Goal: Information Seeking & Learning: Learn about a topic

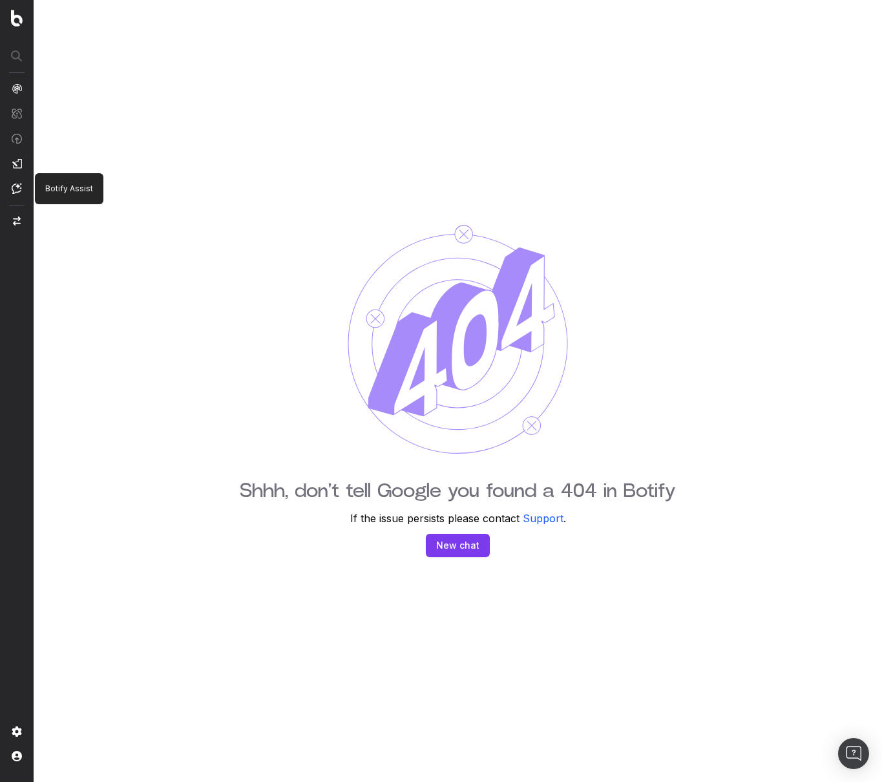
click at [9, 182] on nav at bounding box center [17, 391] width 34 height 782
click at [16, 187] on img at bounding box center [17, 188] width 10 height 11
click at [168, 167] on div "Shhh, don't tell Google you found a 404 in Botify If the issue persists please …" at bounding box center [458, 391] width 848 height 782
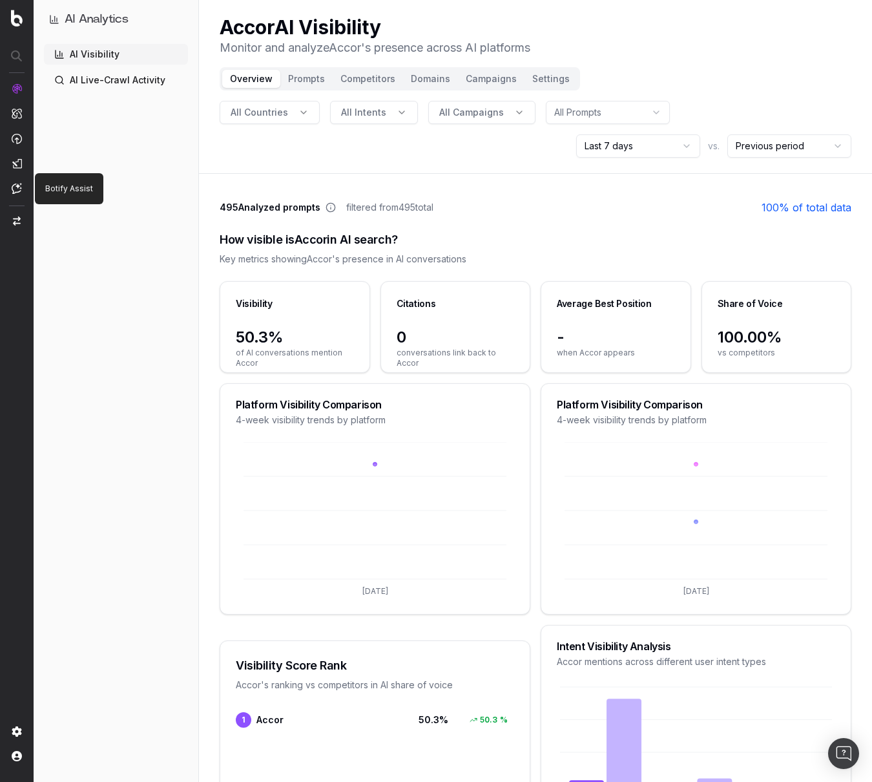
click at [14, 189] on img at bounding box center [17, 188] width 10 height 11
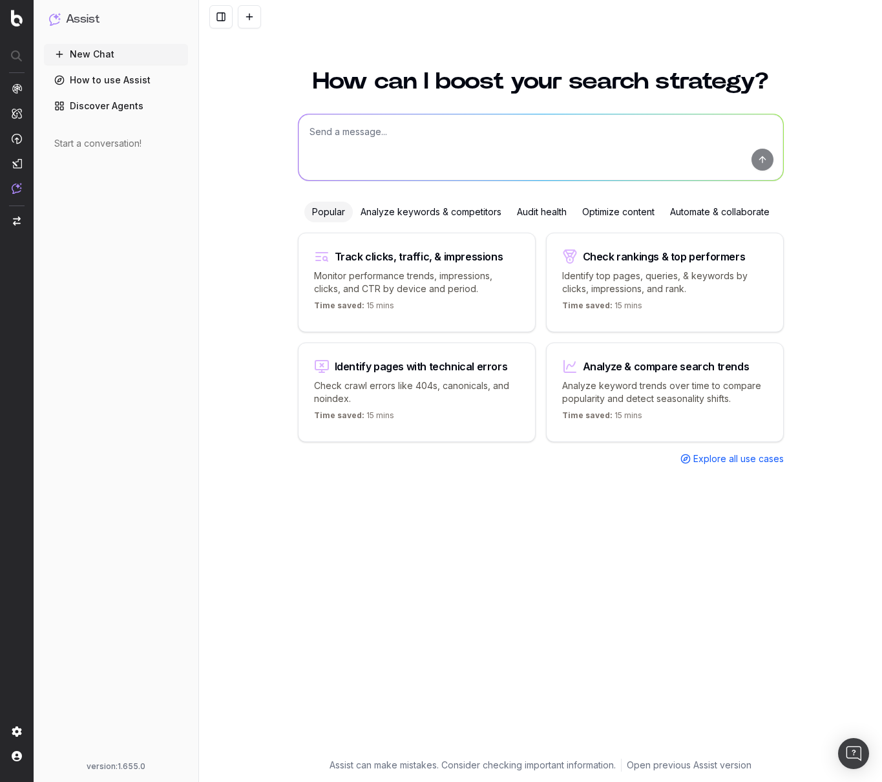
click at [125, 107] on link "Discover Agents" at bounding box center [116, 106] width 144 height 21
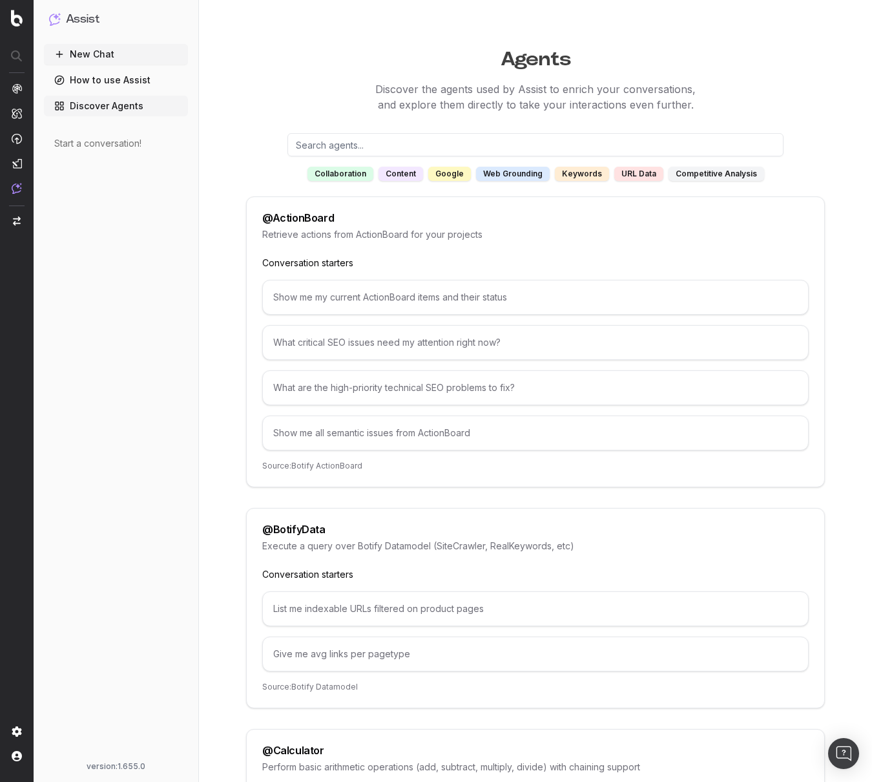
click at [400, 175] on div "content" at bounding box center [401, 174] width 45 height 14
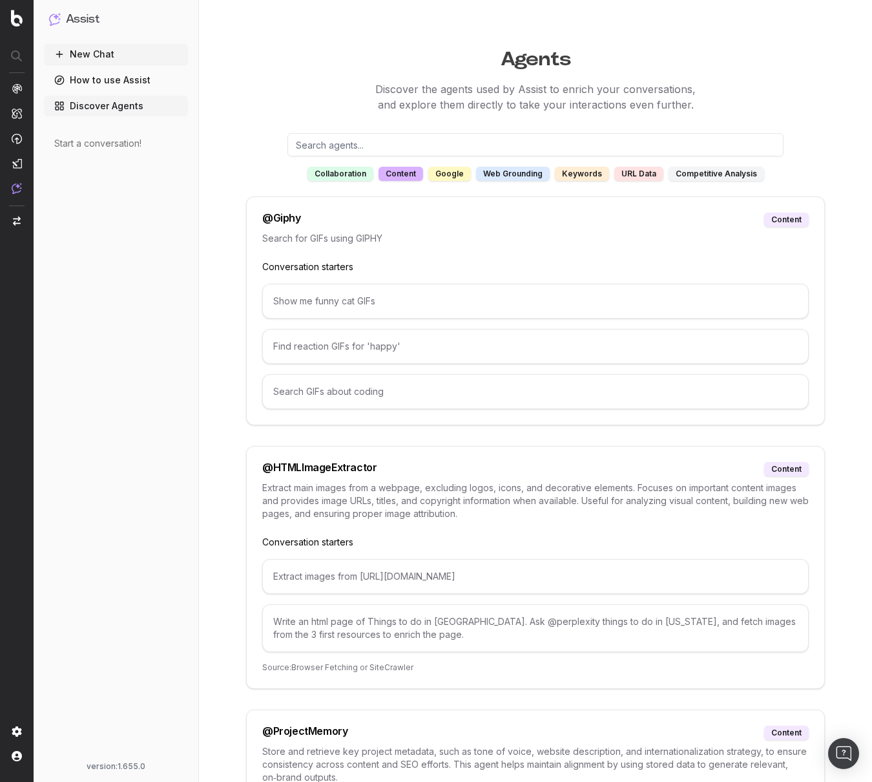
click at [110, 82] on link "How to use Assist" at bounding box center [116, 80] width 144 height 21
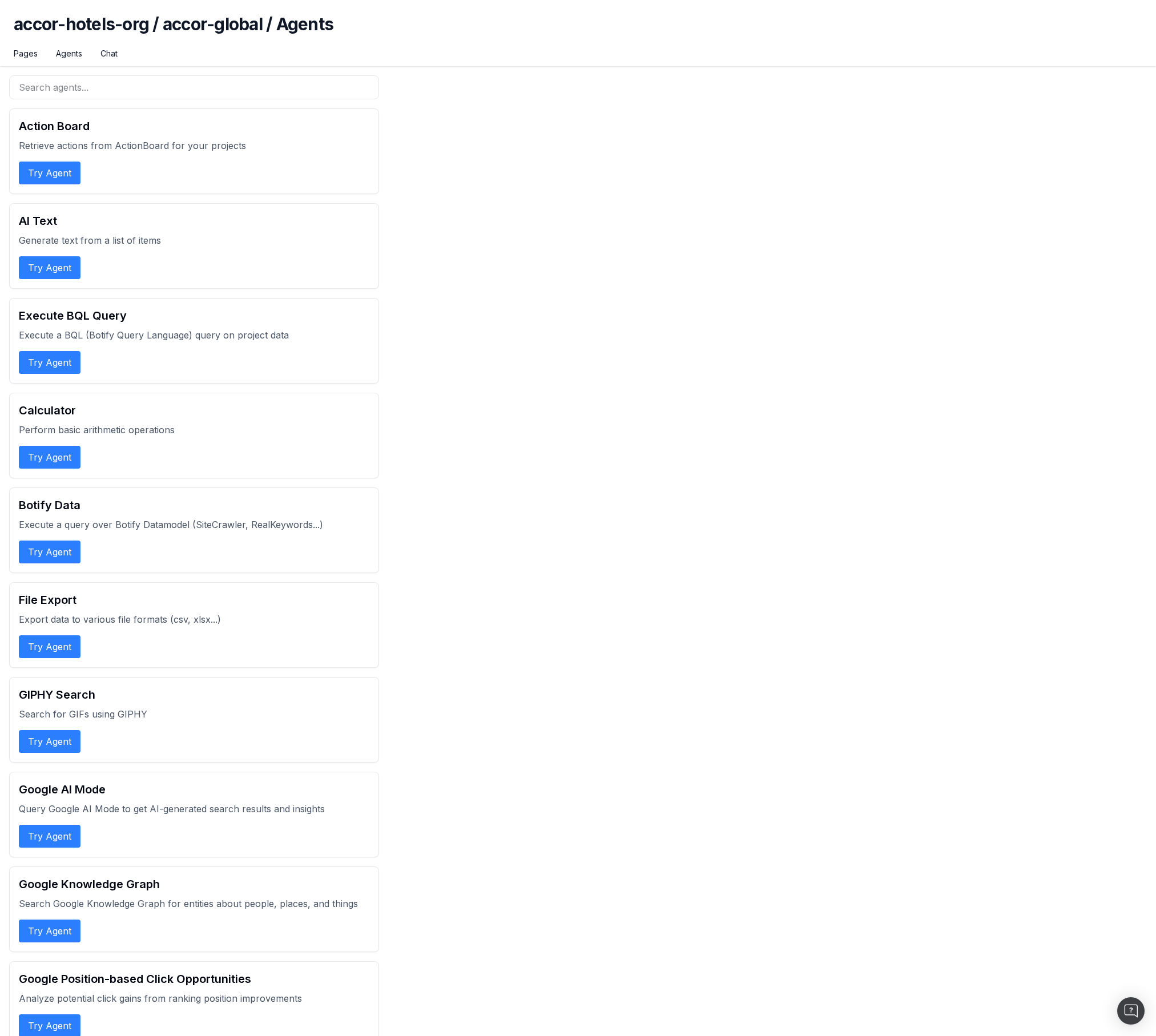
click at [186, 161] on div "Action Board Retrieve actions from ActionBoard for your projects Try Agent" at bounding box center [194, 151] width 370 height 86
click at [154, 141] on p "Retrieve actions from ActionBoard for your projects" at bounding box center [194, 146] width 351 height 14
click at [48, 179] on button "Try Agent" at bounding box center [49, 173] width 62 height 23
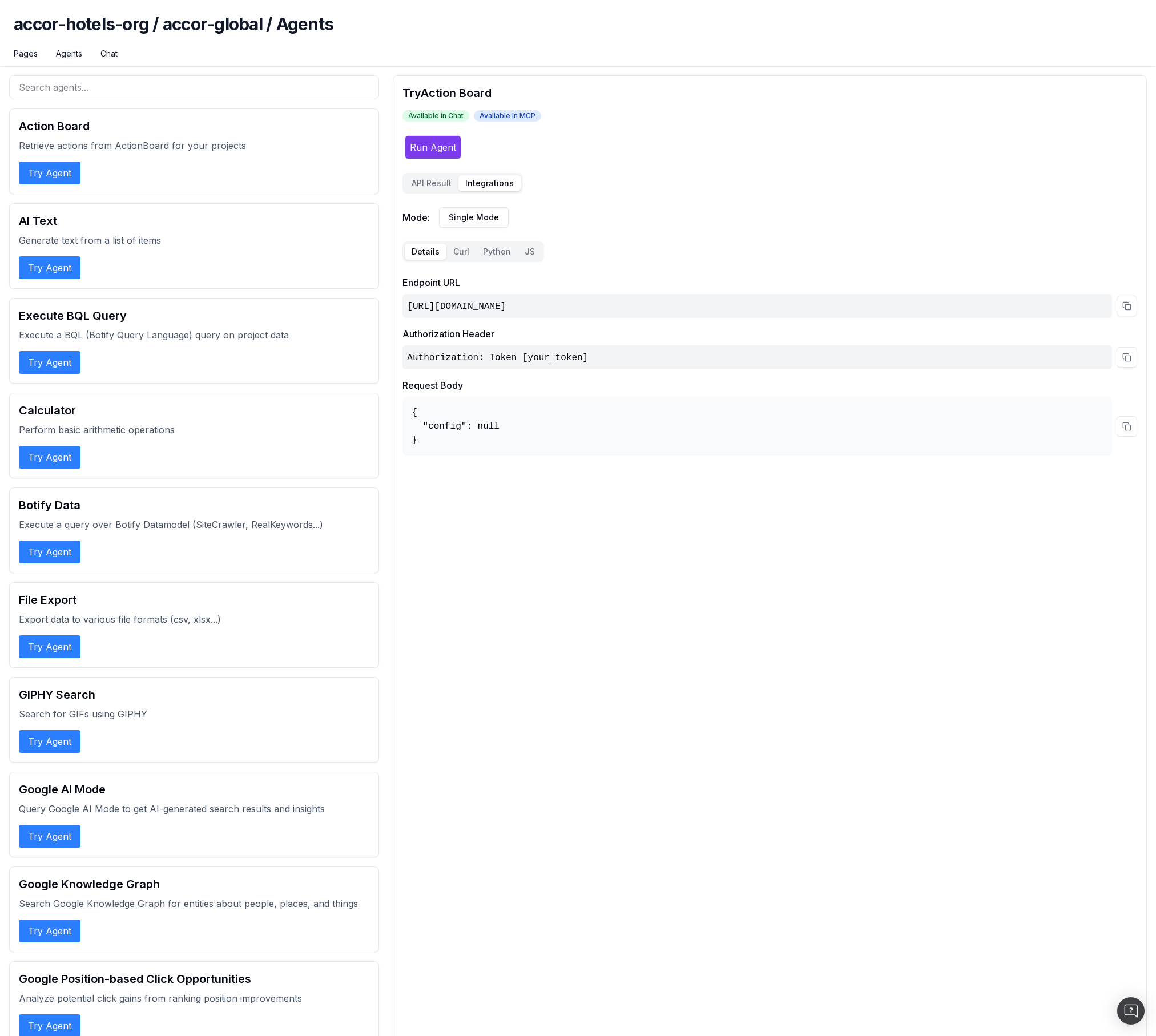
click at [484, 183] on button "Integrations" at bounding box center [490, 183] width 62 height 16
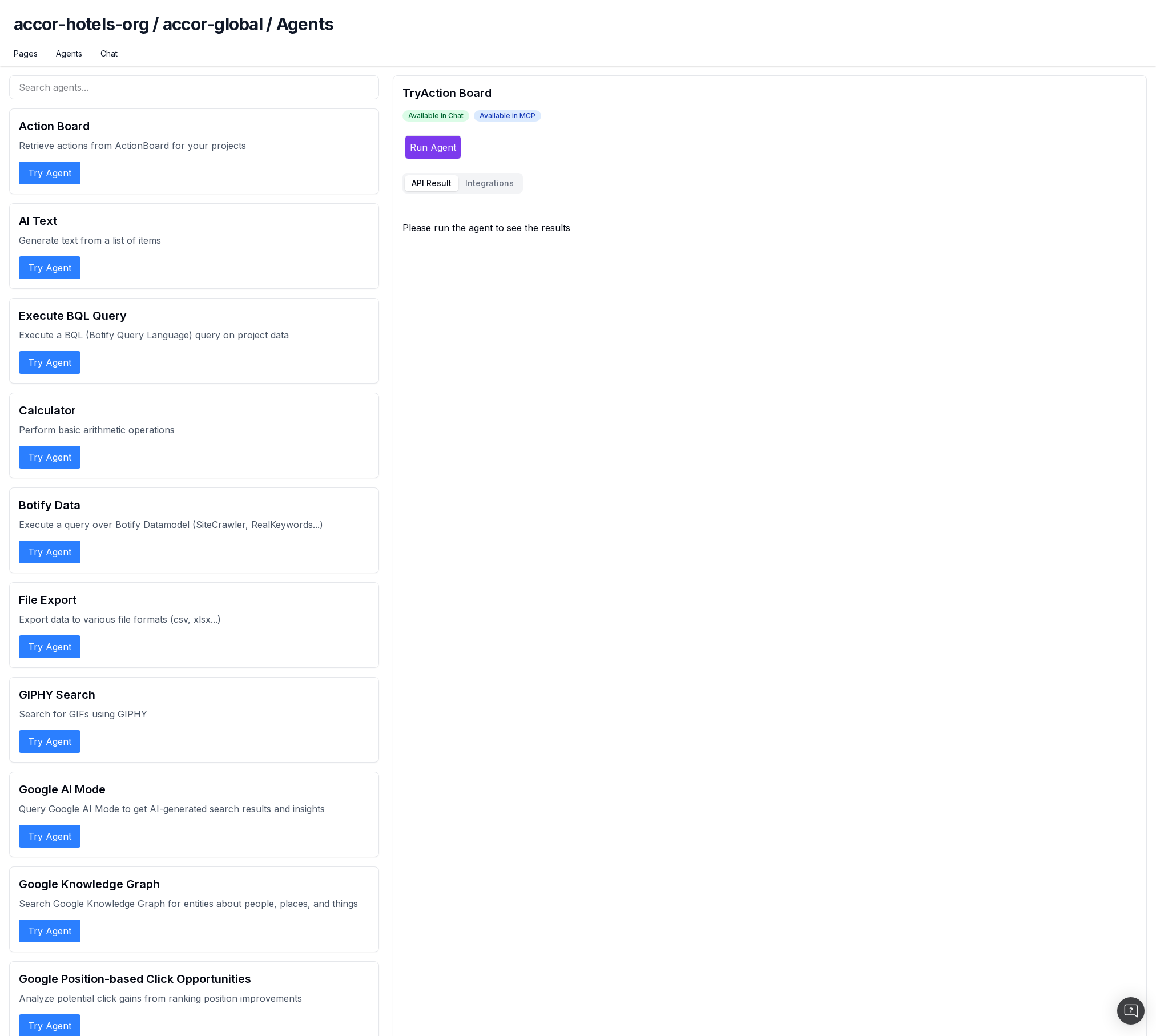
click at [435, 183] on button "API Result" at bounding box center [431, 183] width 54 height 16
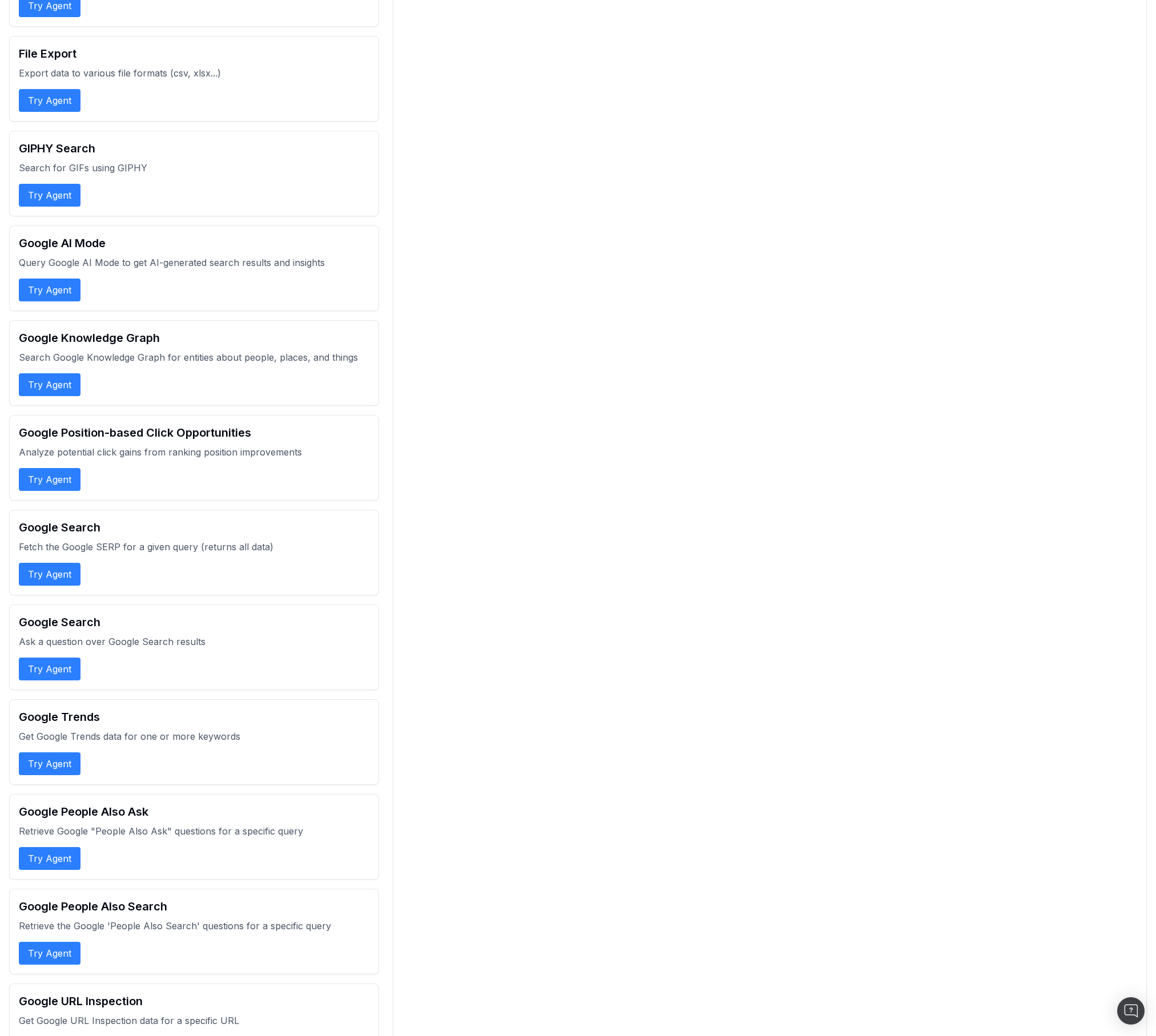
click at [58, 391] on button "Try Agent" at bounding box center [49, 385] width 62 height 23
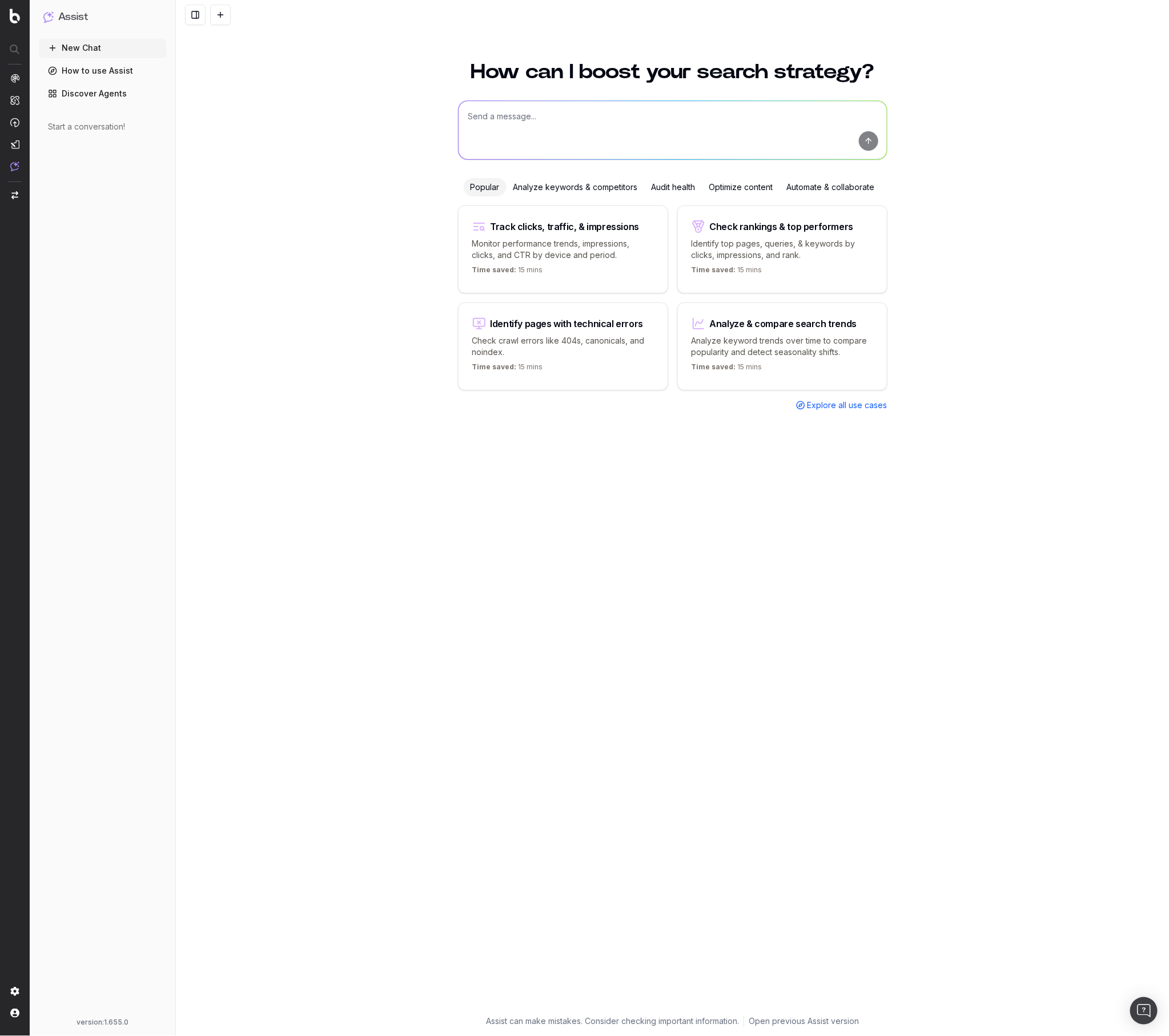
click at [83, 92] on link "Discover Agents" at bounding box center [103, 94] width 127 height 19
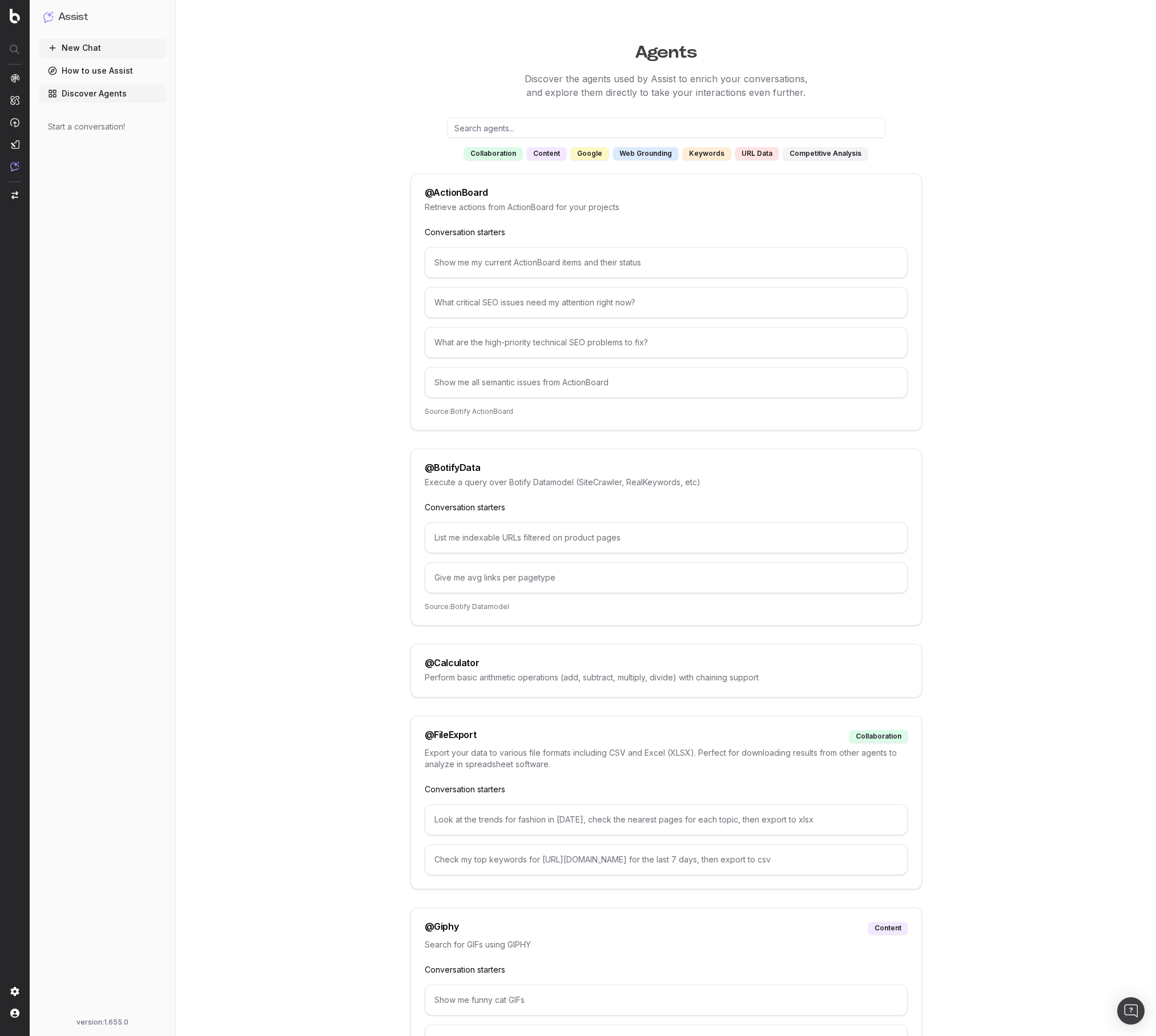
click at [554, 132] on input "text" at bounding box center [666, 127] width 438 height 20
click at [594, 154] on div "google" at bounding box center [589, 154] width 38 height 12
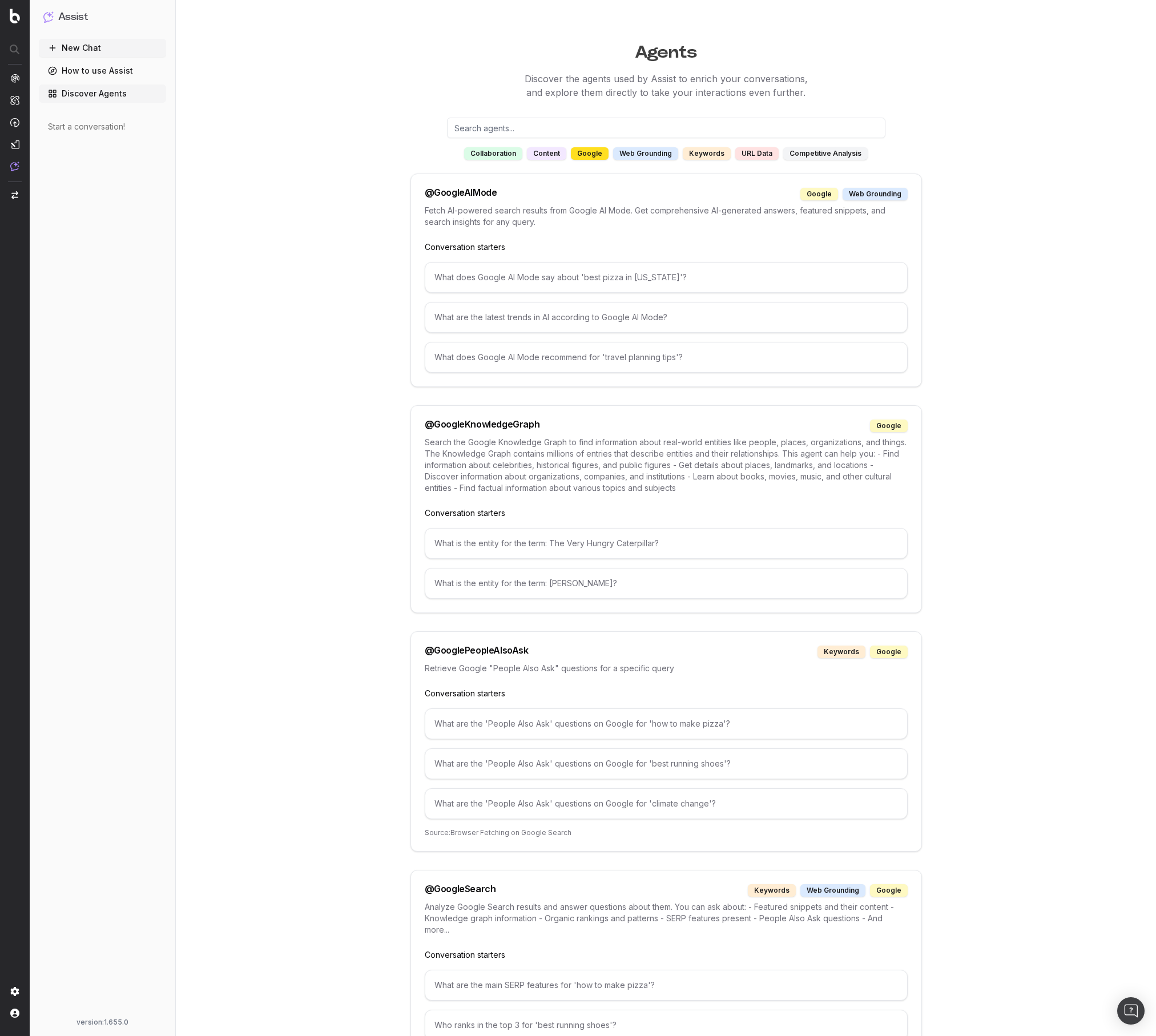
click at [610, 459] on p "Search the Google Knowledge Graph to find information about real-world entities…" at bounding box center [666, 465] width 483 height 57
click at [85, 72] on link "How to use Assist" at bounding box center [103, 71] width 127 height 19
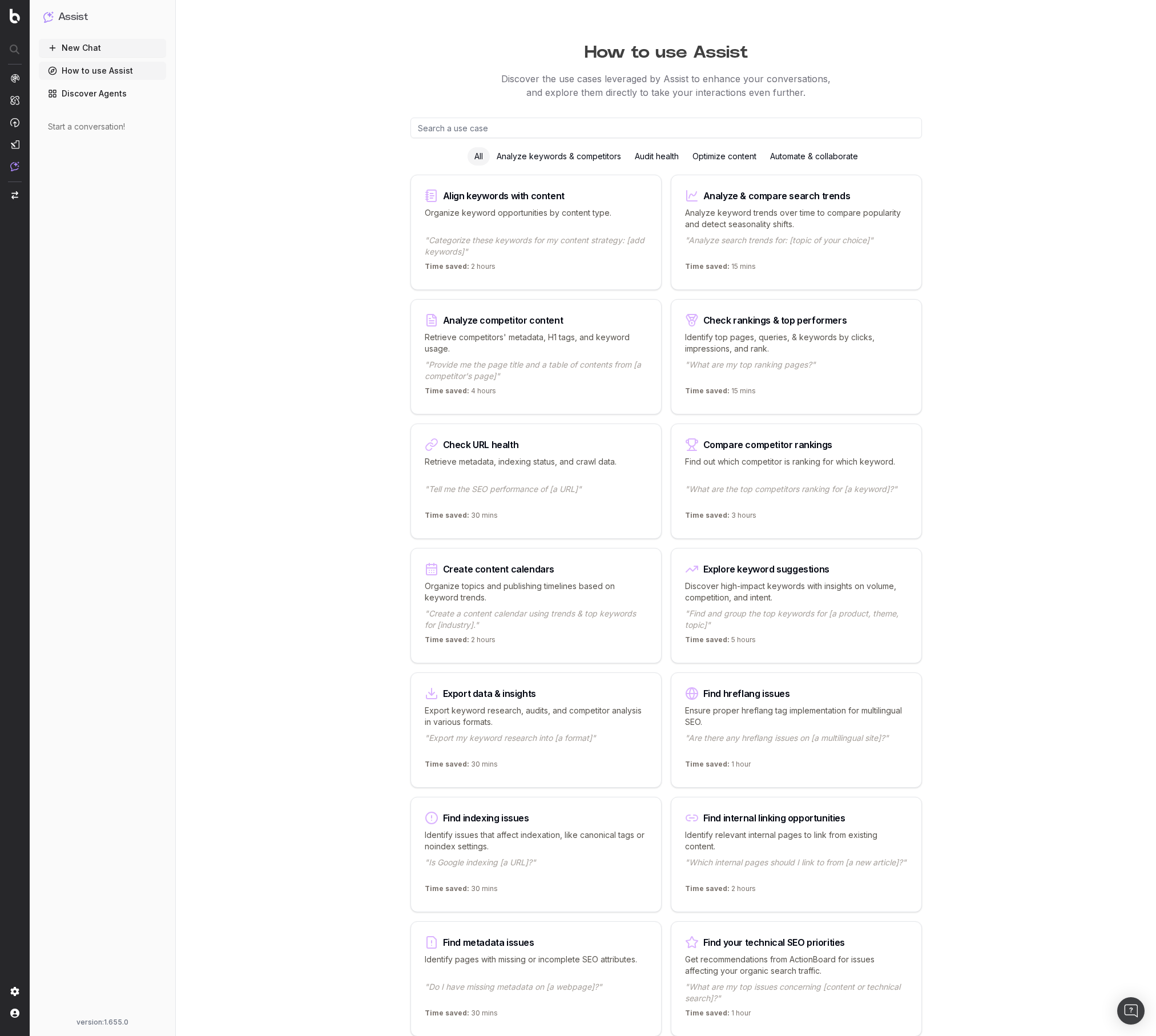
click at [547, 249] on p ""Categorize these keywords for my content strategy: [add keywords]"" at bounding box center [536, 246] width 223 height 23
click at [519, 126] on input "text" at bounding box center [665, 127] width 512 height 20
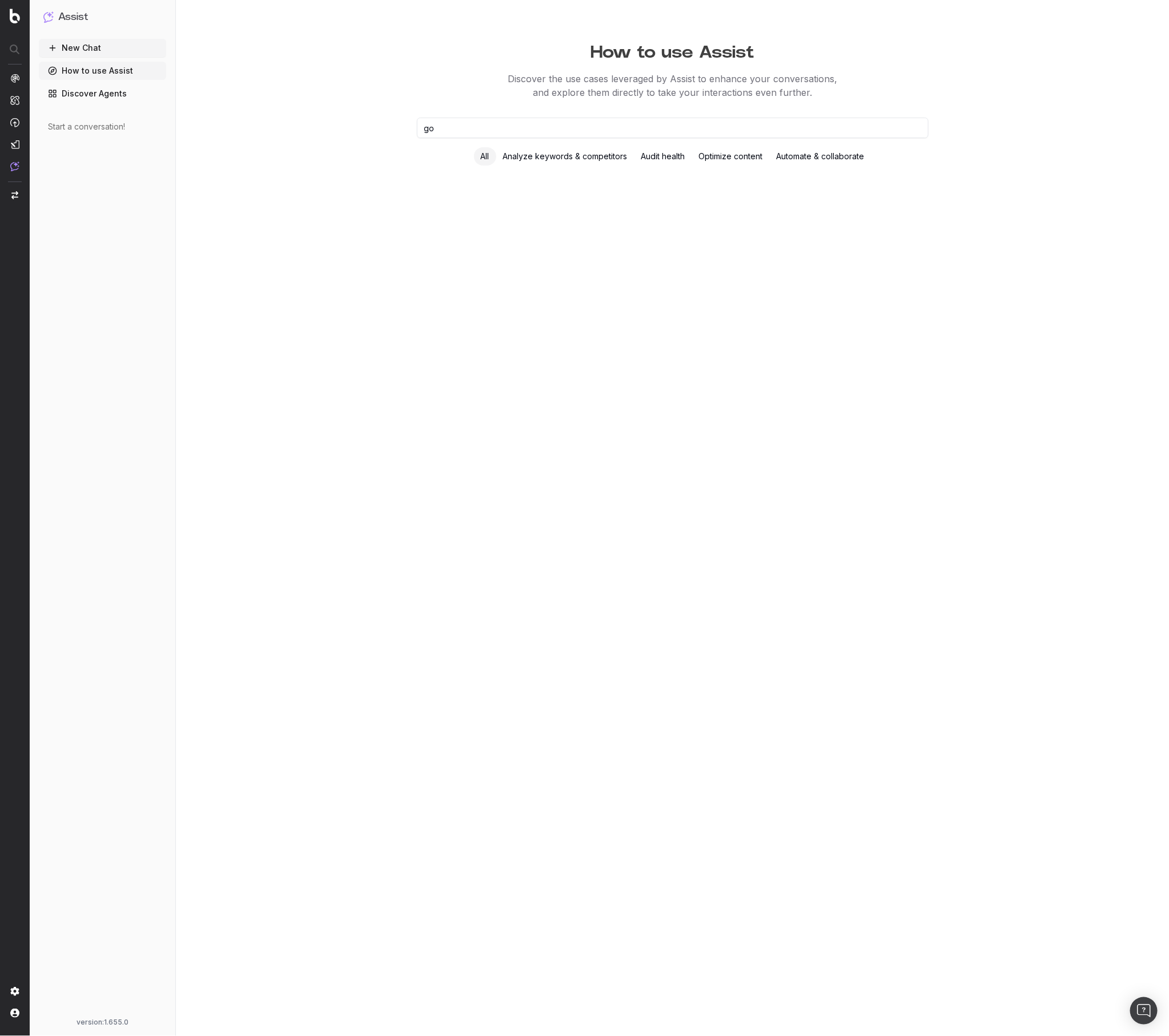
type input "g"
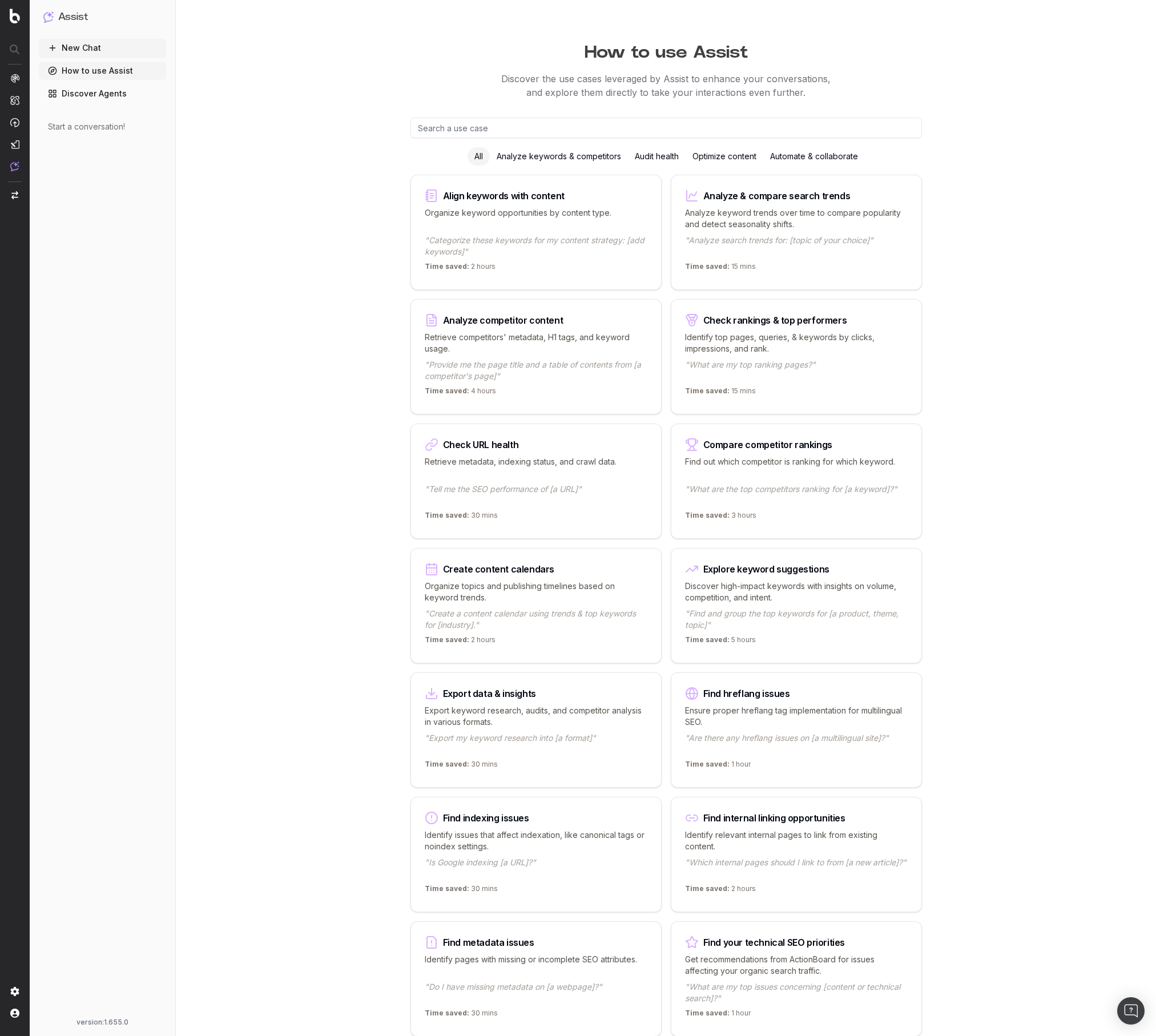
click at [578, 152] on div "Analyze keywords & competitors" at bounding box center [559, 156] width 138 height 19
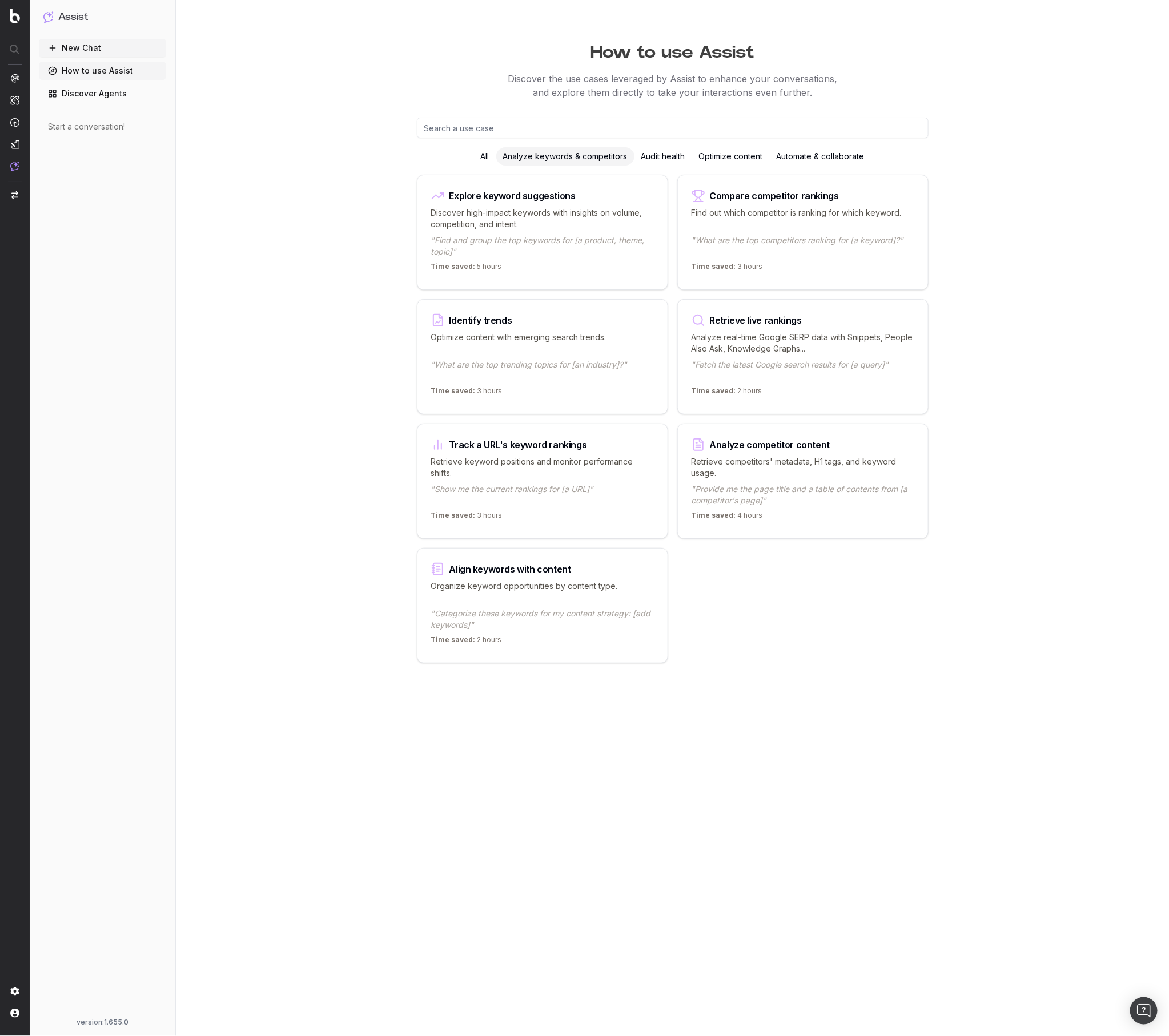
click at [669, 149] on div "Audit health" at bounding box center [663, 156] width 57 height 19
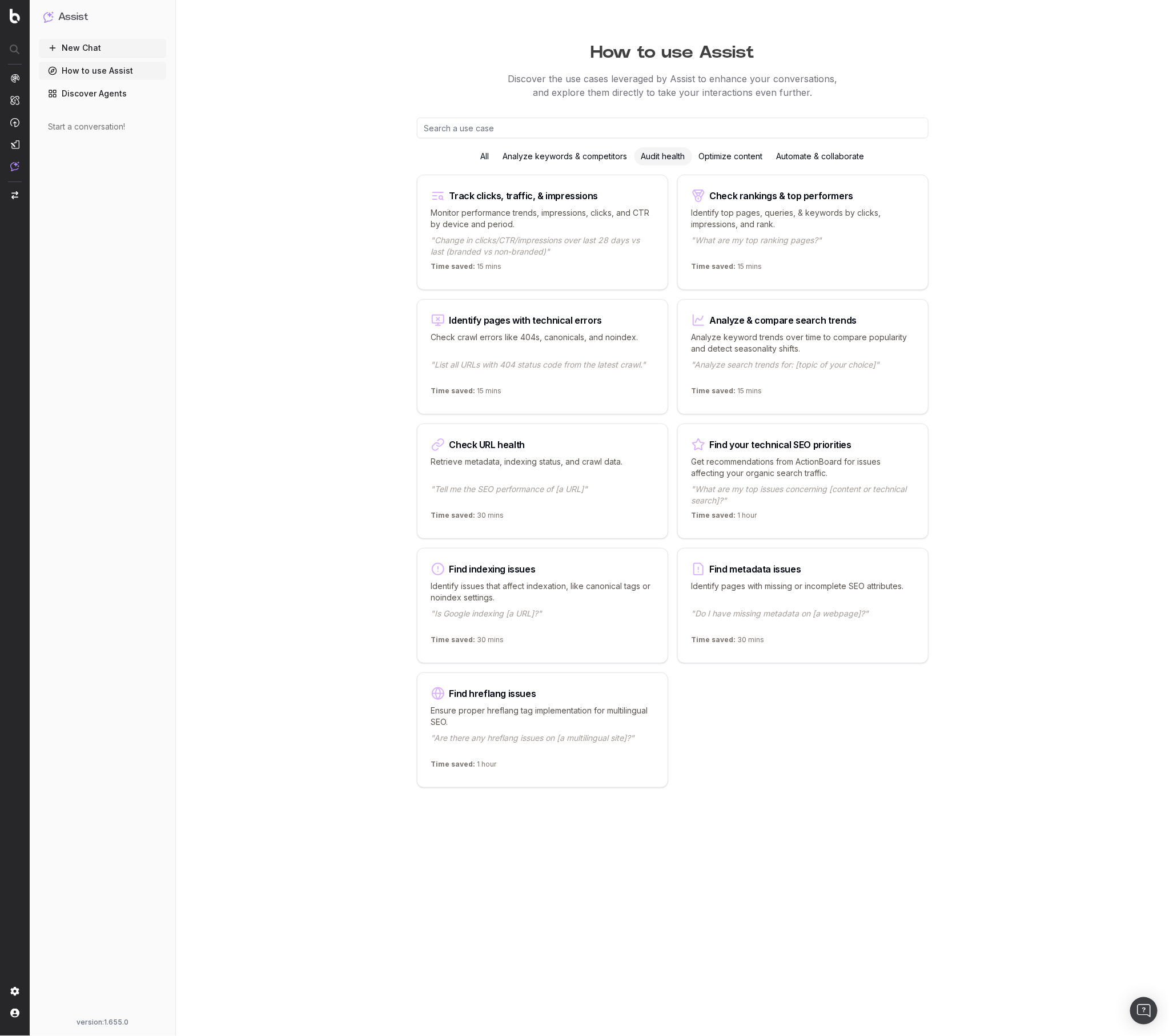
click at [492, 154] on div "All" at bounding box center [485, 156] width 22 height 19
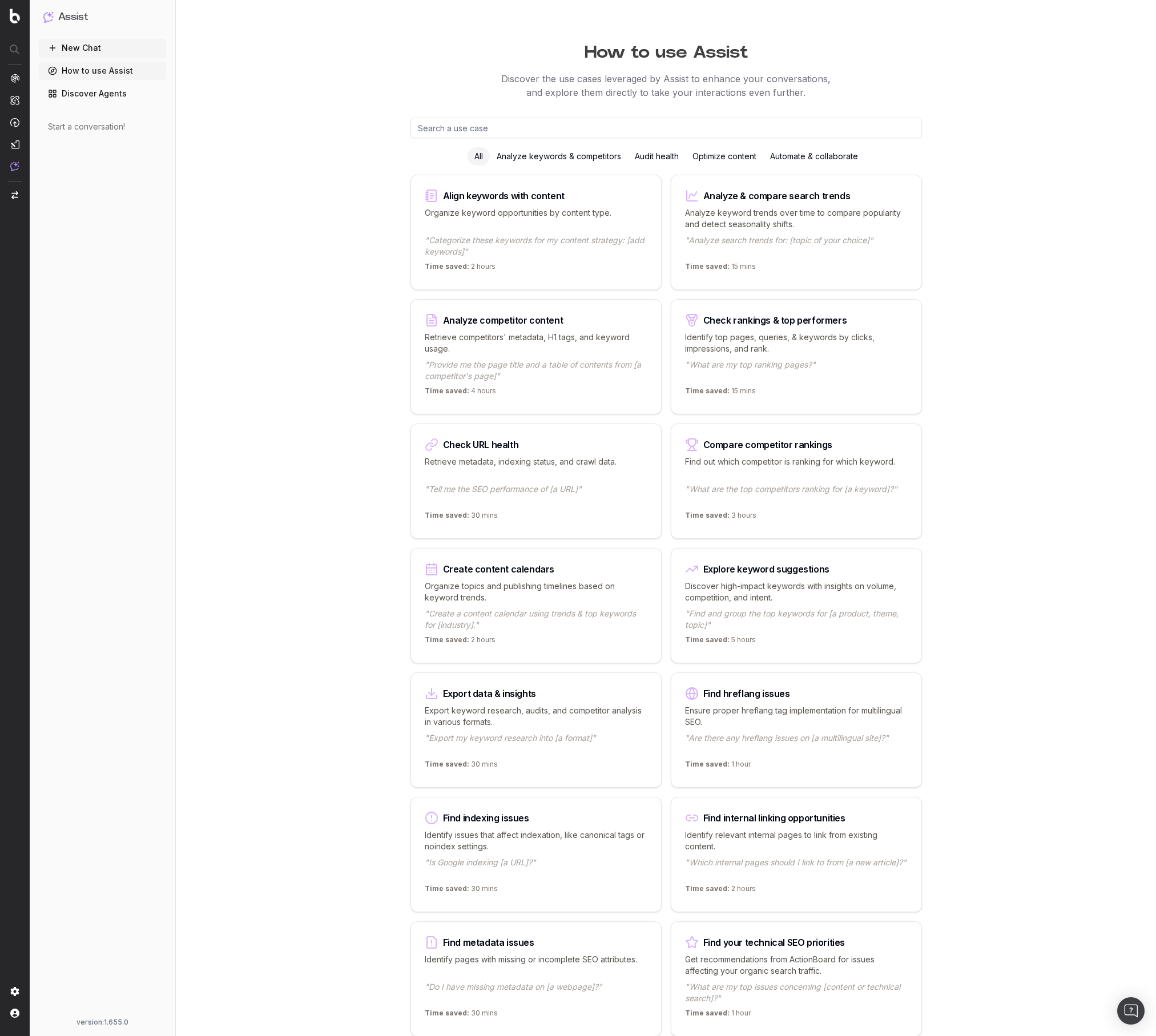
click at [526, 156] on div "Analyze keywords & competitors" at bounding box center [559, 156] width 138 height 19
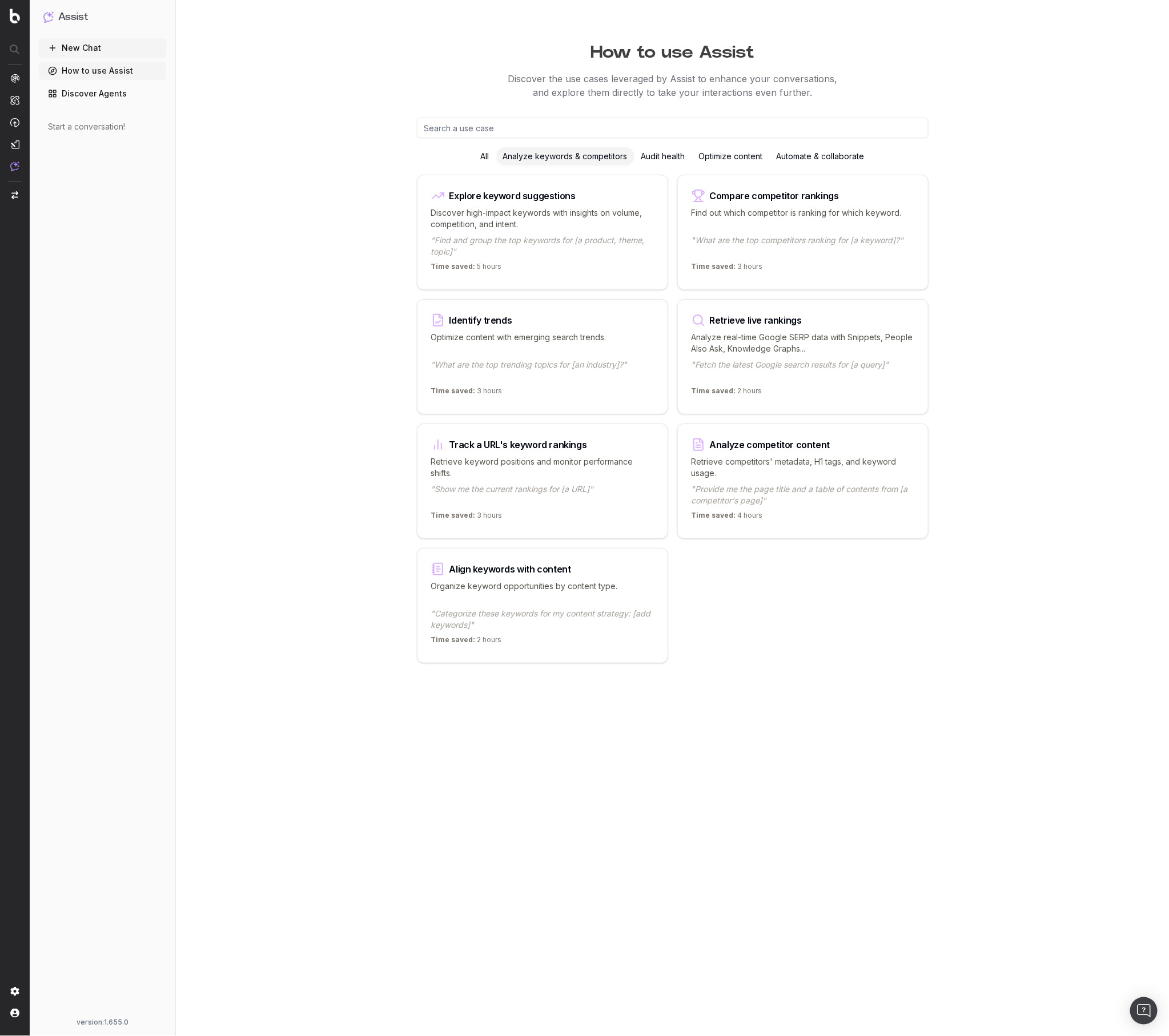
click at [485, 158] on div "All" at bounding box center [485, 156] width 22 height 19
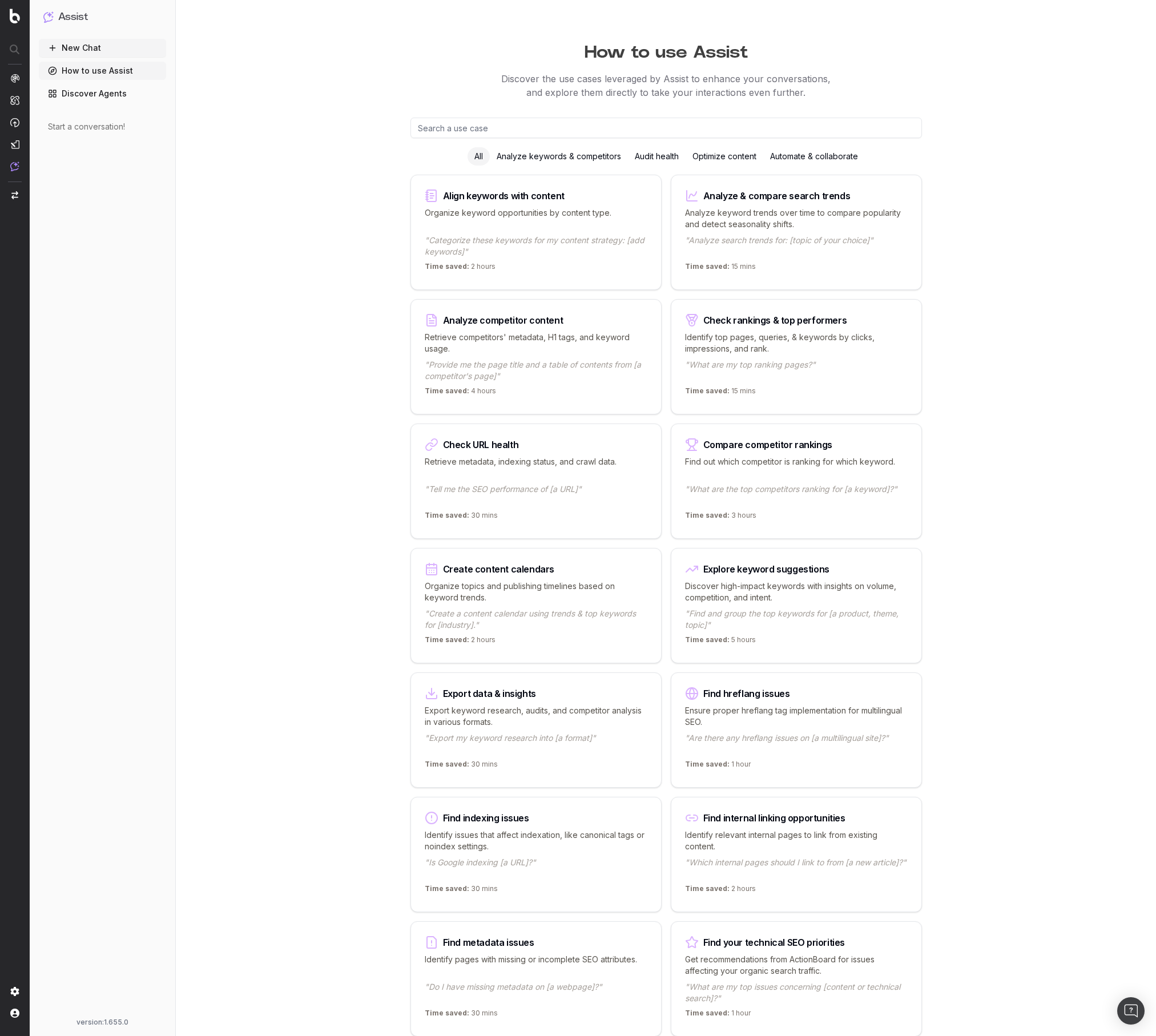
click at [484, 126] on input "text" at bounding box center [665, 127] width 512 height 20
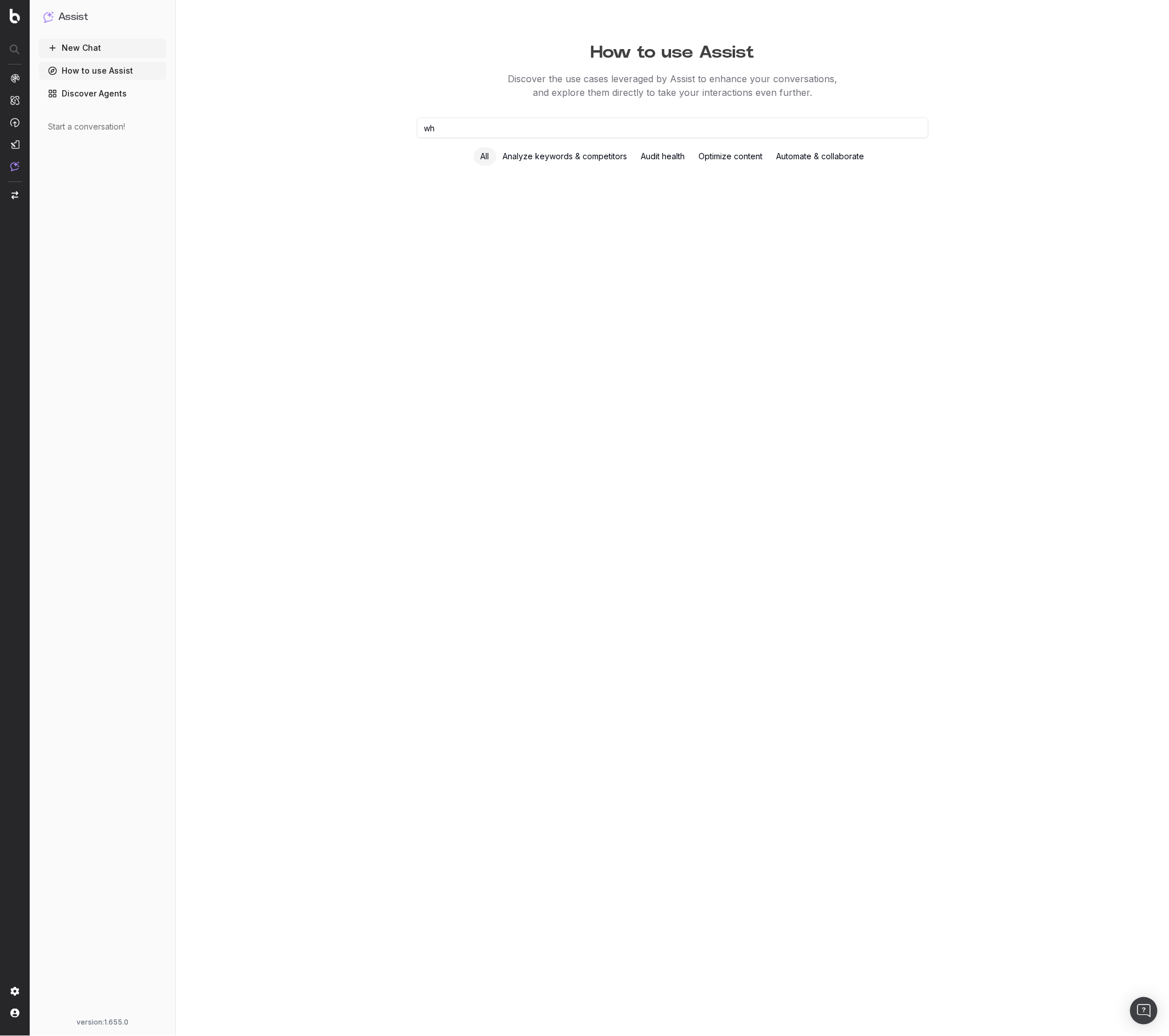
type input "w"
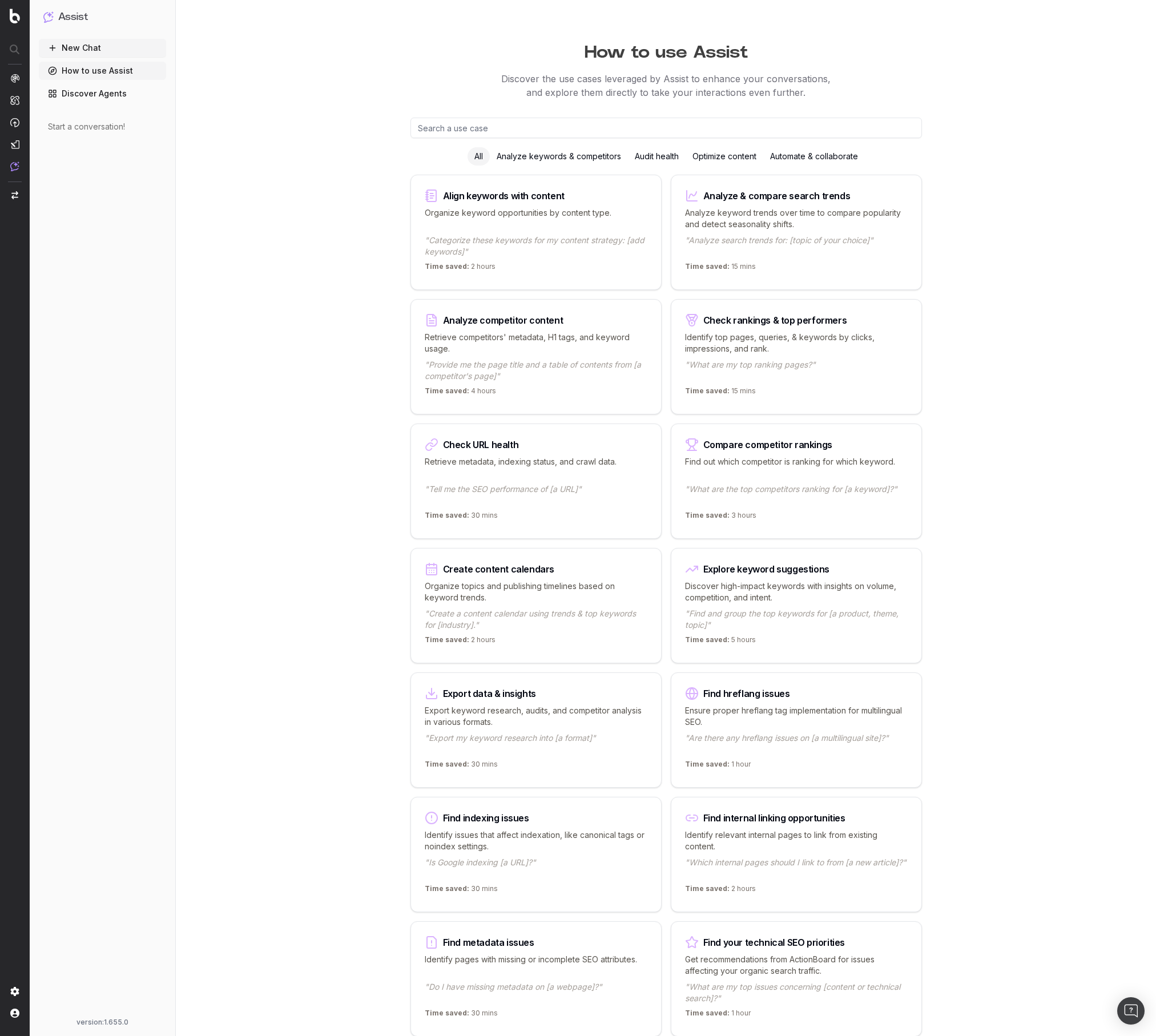
click at [974, 505] on div "How to use Assist Discover the use cases leveraged by Assist to enhance your co…" at bounding box center [666, 915] width 877 height 1830
click at [733, 153] on div "Optimize content" at bounding box center [725, 156] width 78 height 19
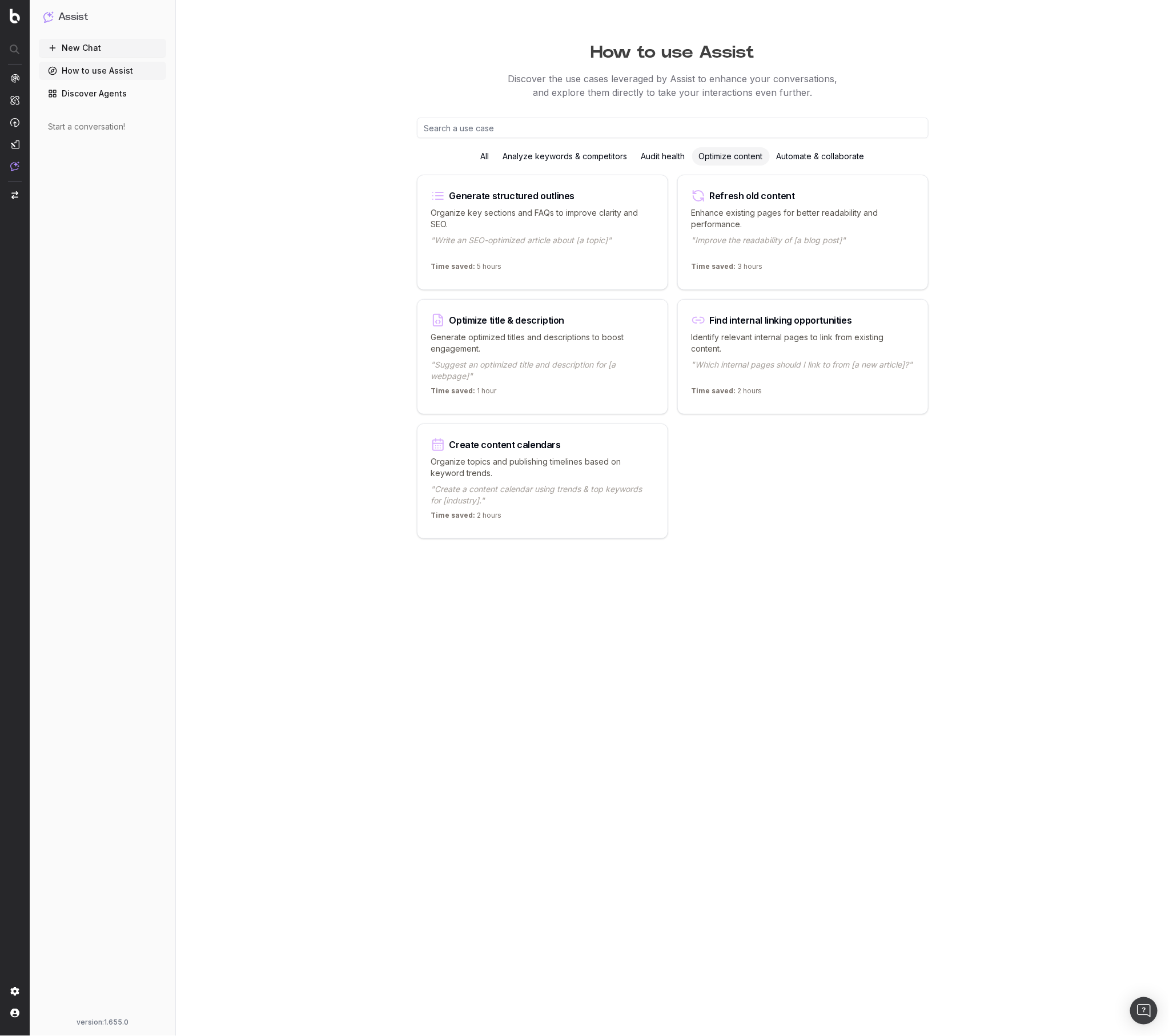
click at [527, 370] on p ""Suggest an optimized title and description for [a webpage]"" at bounding box center [543, 370] width 223 height 23
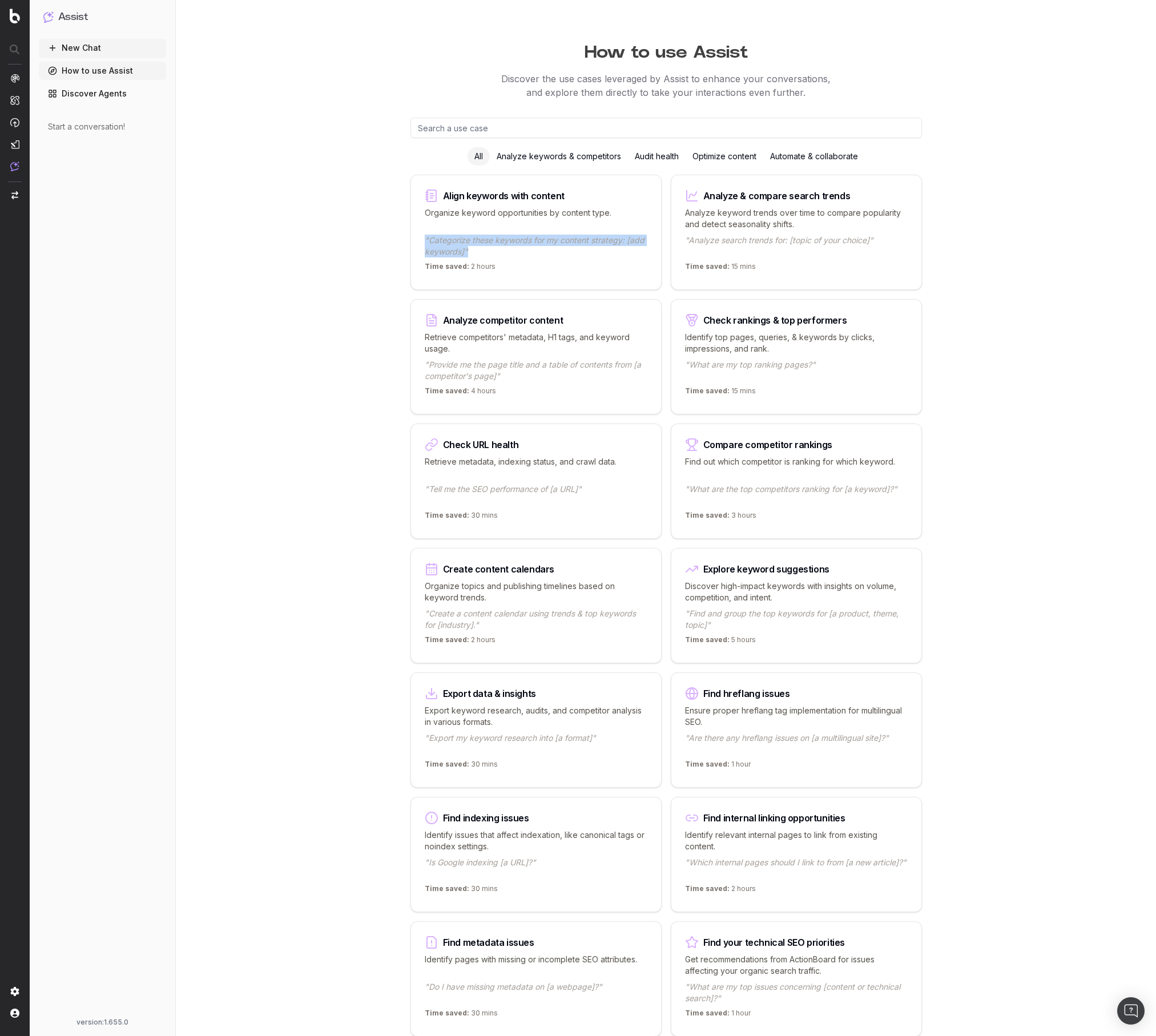
drag, startPoint x: 478, startPoint y: 249, endPoint x: 418, endPoint y: 236, distance: 61.4
click at [418, 236] on div "Align keywords with content Organize keyword opportunities by content type. "Ca…" at bounding box center [536, 232] width 251 height 115
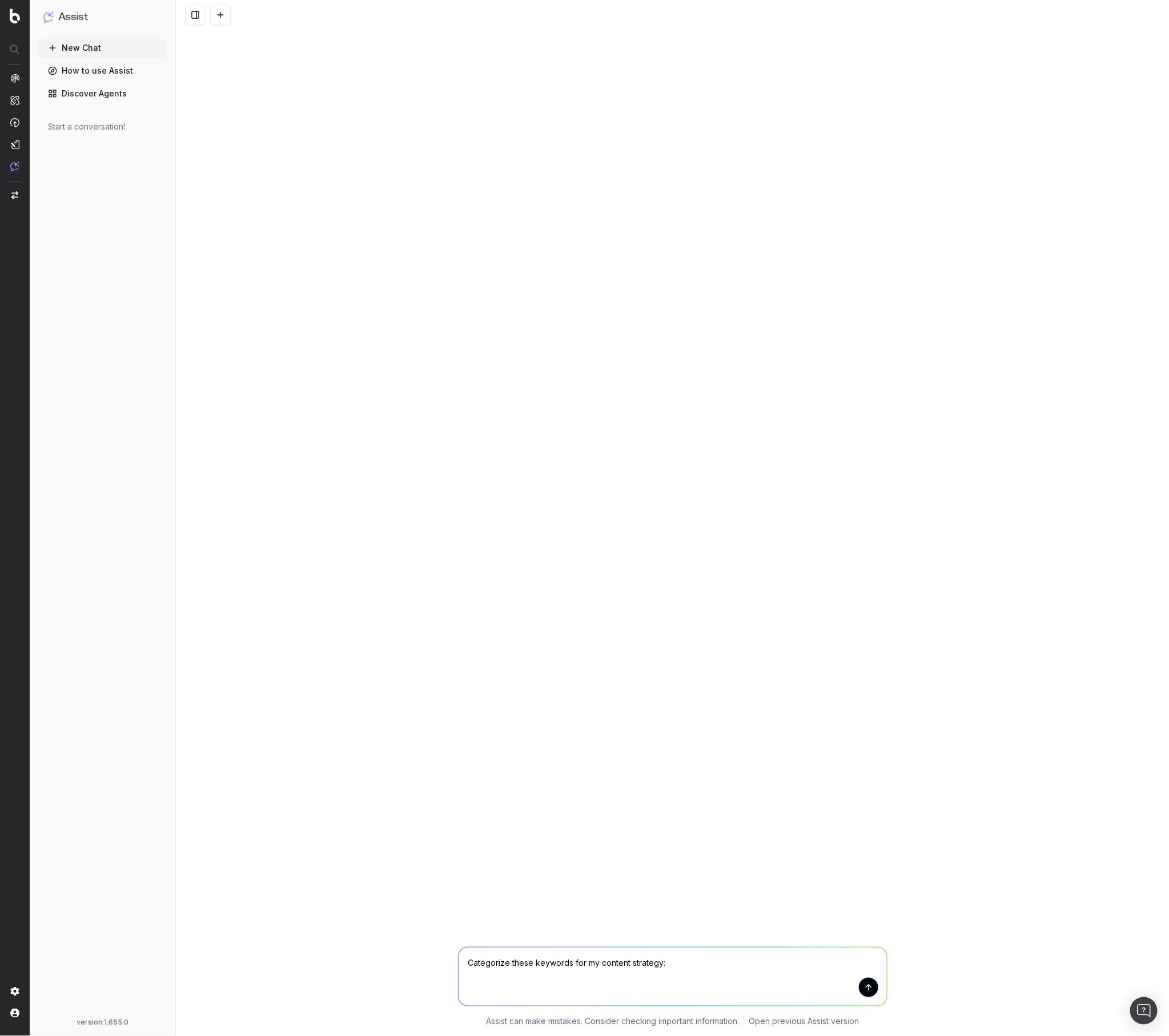
drag, startPoint x: 676, startPoint y: 973, endPoint x: 340, endPoint y: 912, distance: 341.5
click at [340, 912] on div "Categorize these keywords for my content strategy: Categorize these keywords fo…" at bounding box center [672, 518] width 993 height 1036
click at [565, 531] on div "Categorize these keywords for my content strategy: Categorize these keywords fo…" at bounding box center [672, 518] width 993 height 1036
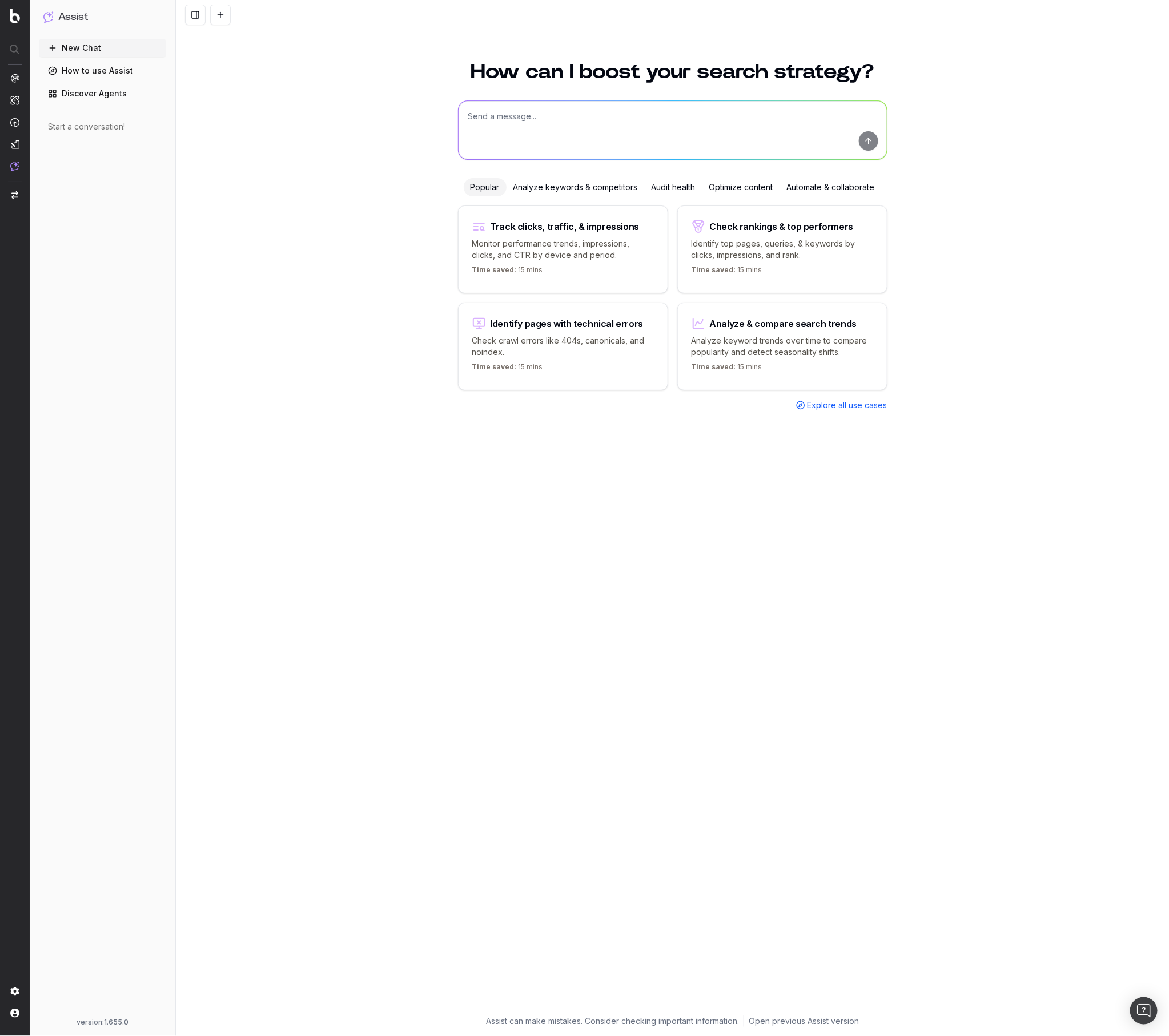
click at [97, 69] on link "How to use Assist" at bounding box center [103, 71] width 127 height 19
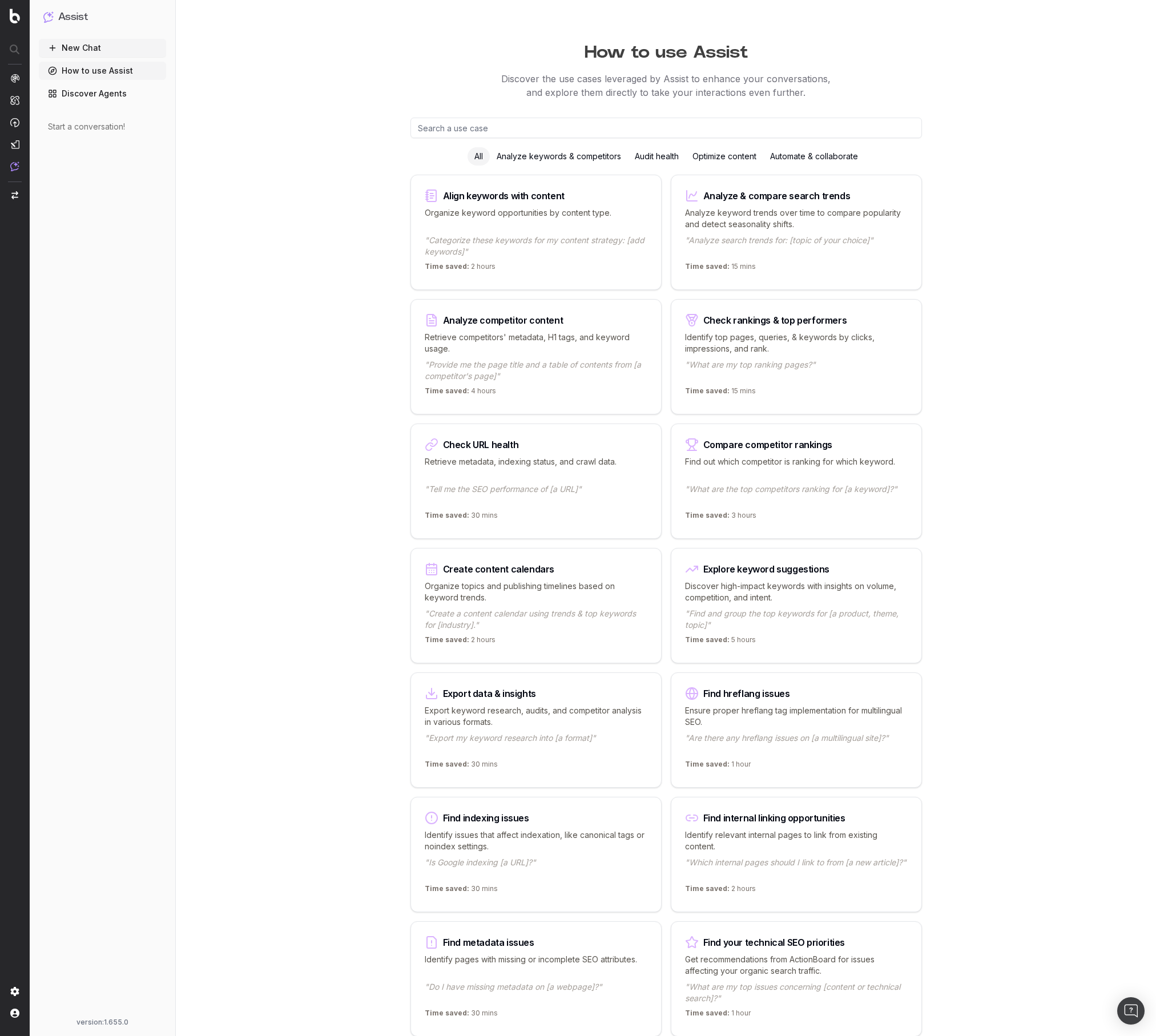
click at [315, 225] on div "How to use Assist Discover the use cases leveraged by Assist to enhance your co…" at bounding box center [666, 915] width 877 height 1830
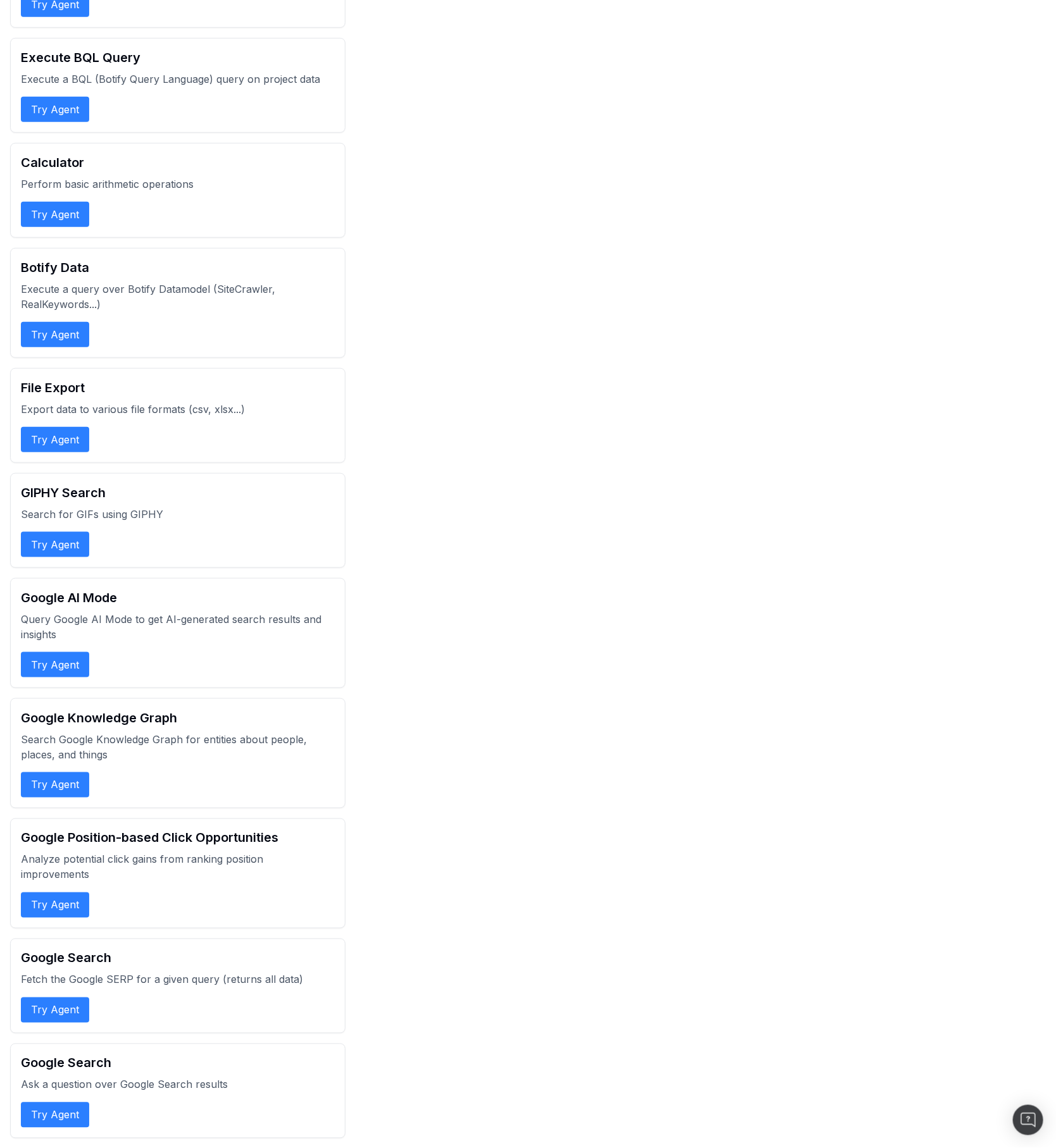
scroll to position [344, 0]
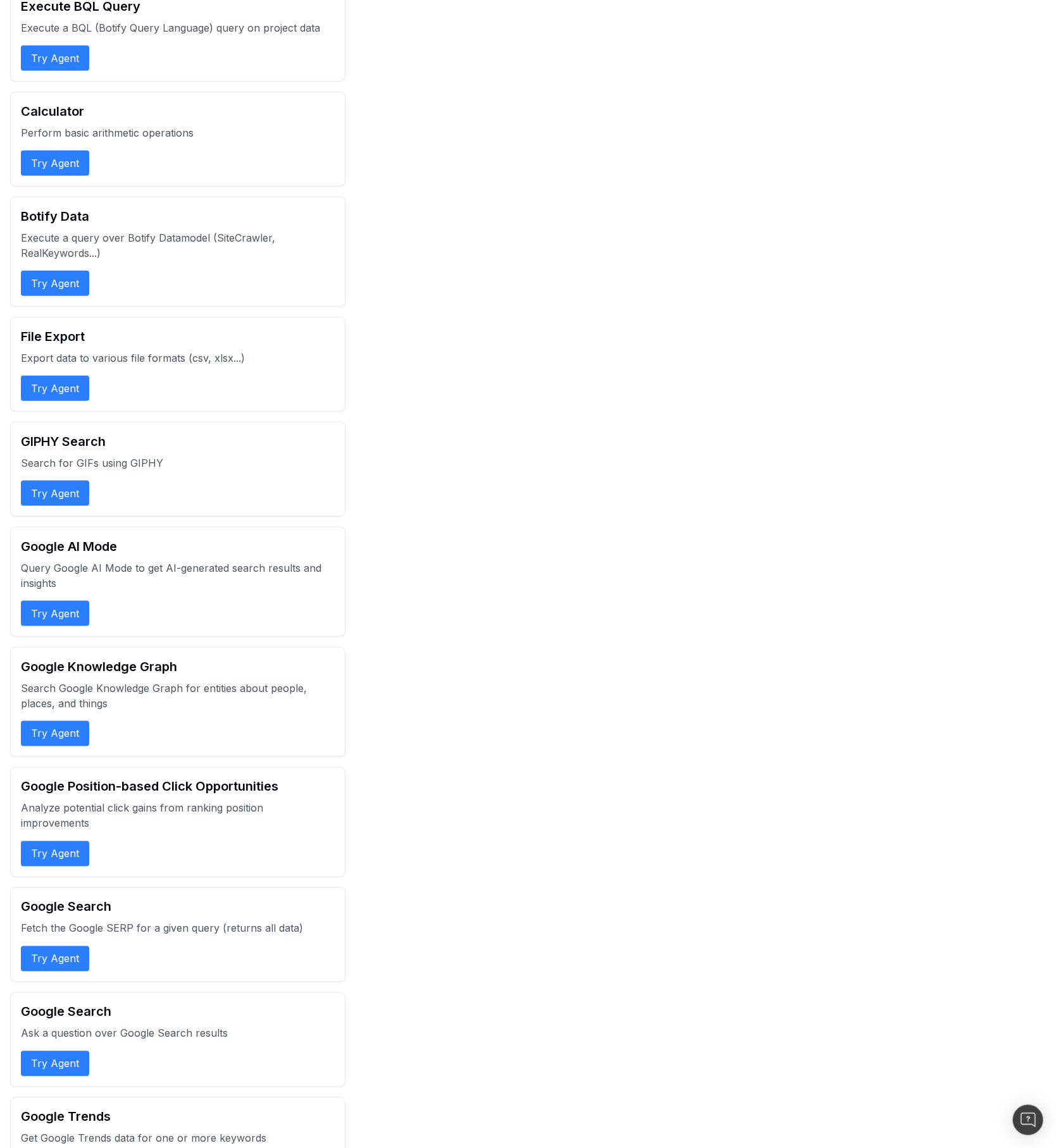
click at [59, 736] on button "Try Agent" at bounding box center [55, 734] width 69 height 25
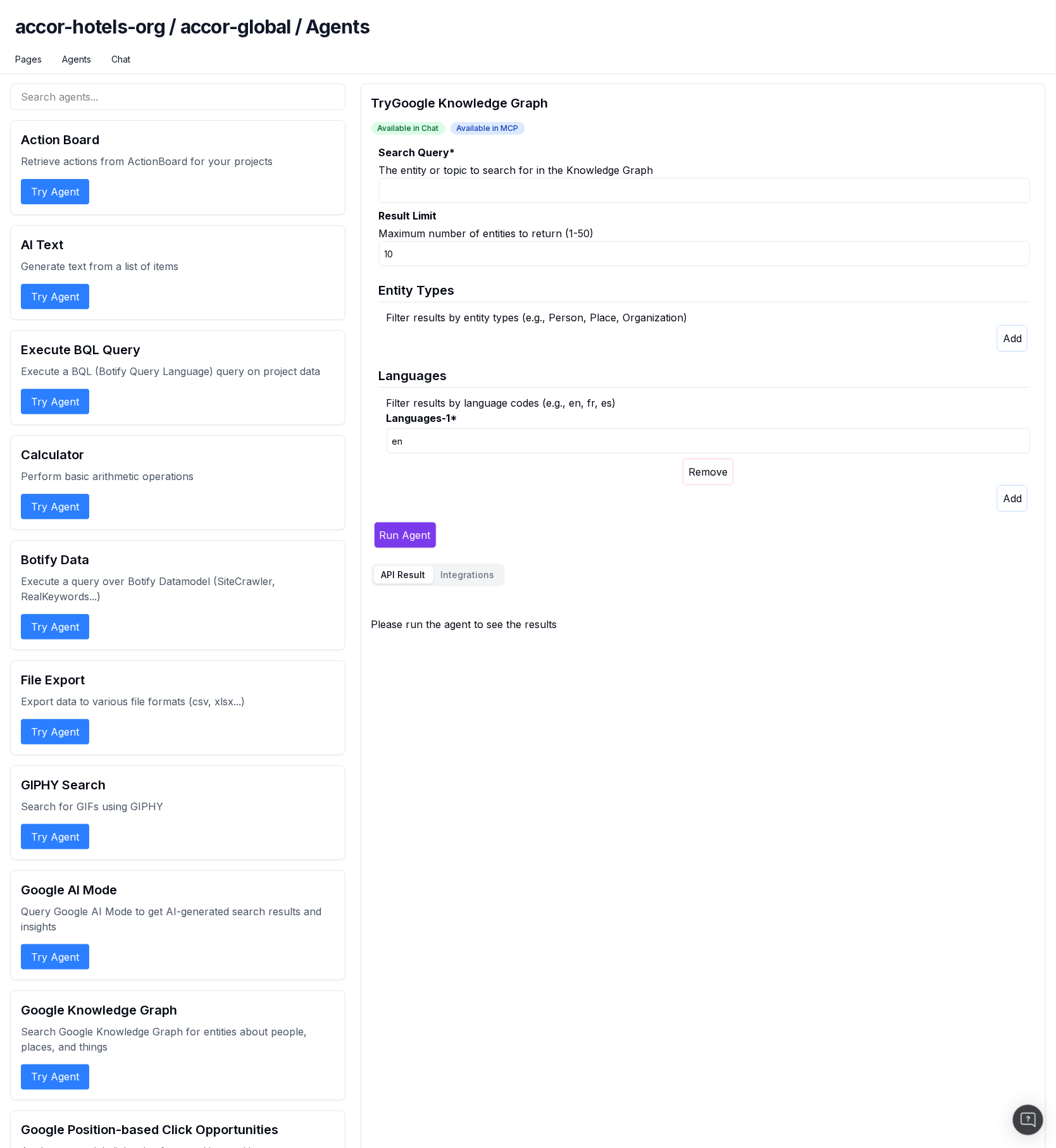
scroll to position [344, 0]
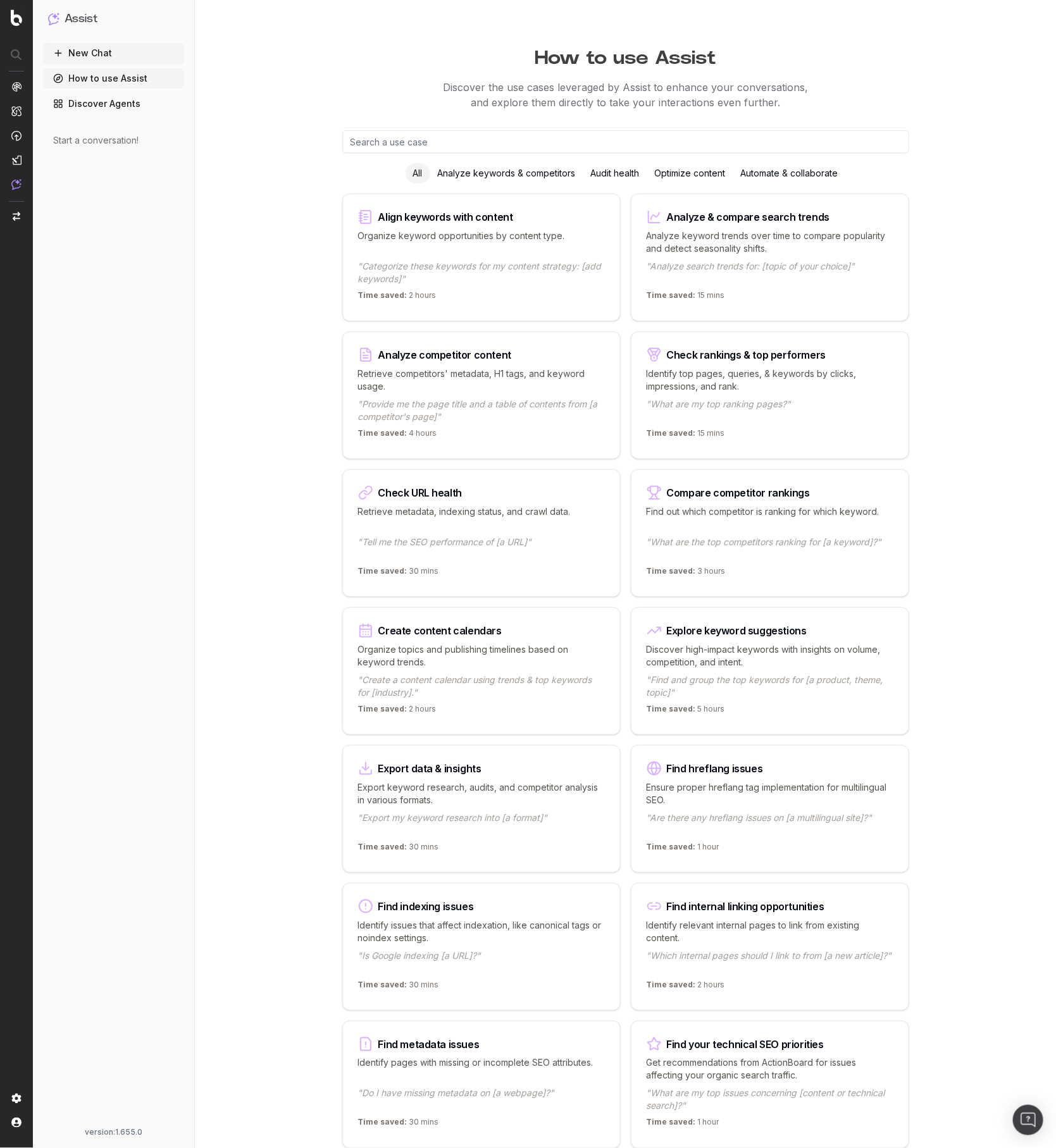
click at [113, 103] on link "Discover Agents" at bounding box center [114, 104] width 141 height 21
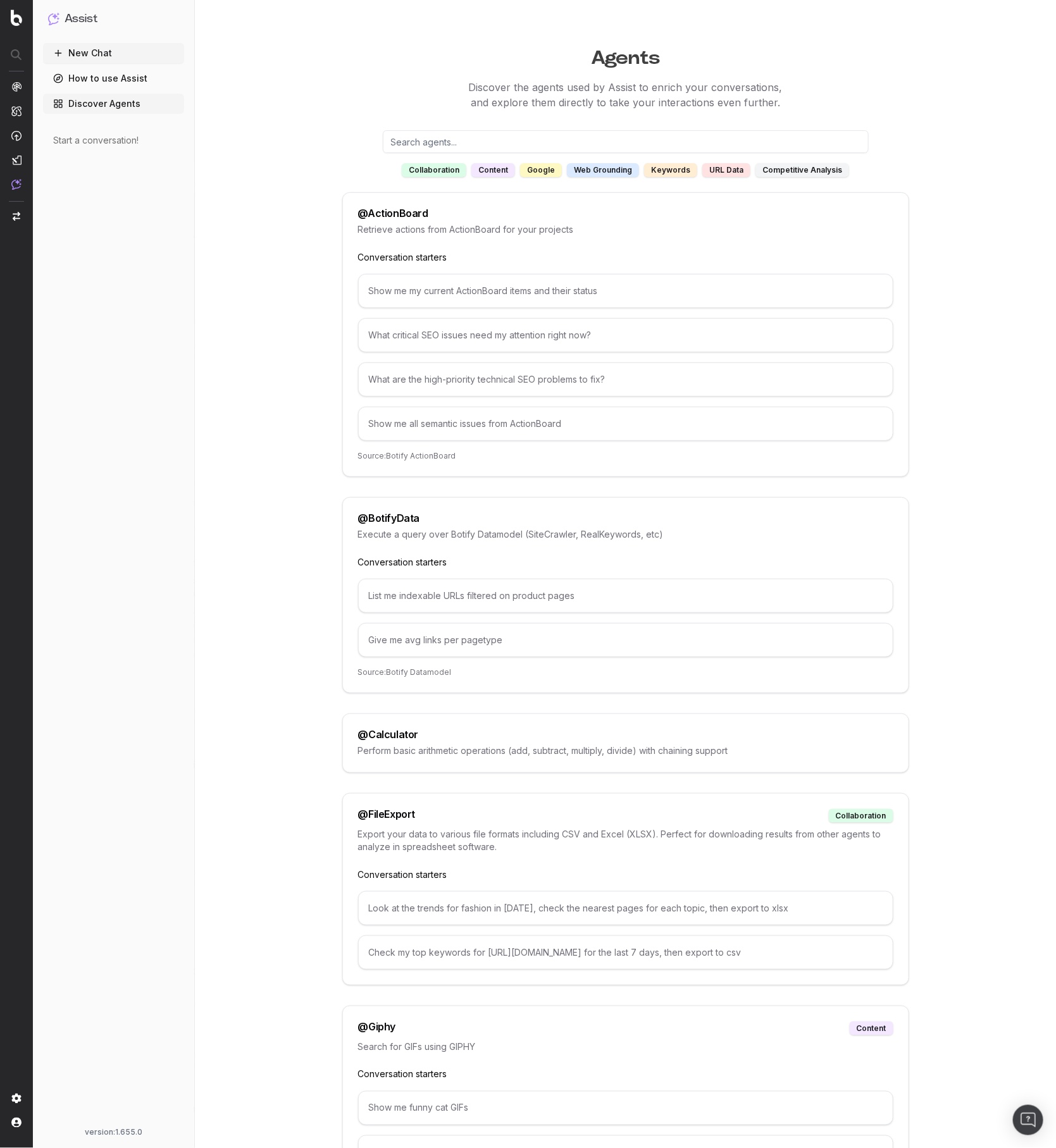
scroll to position [4, 0]
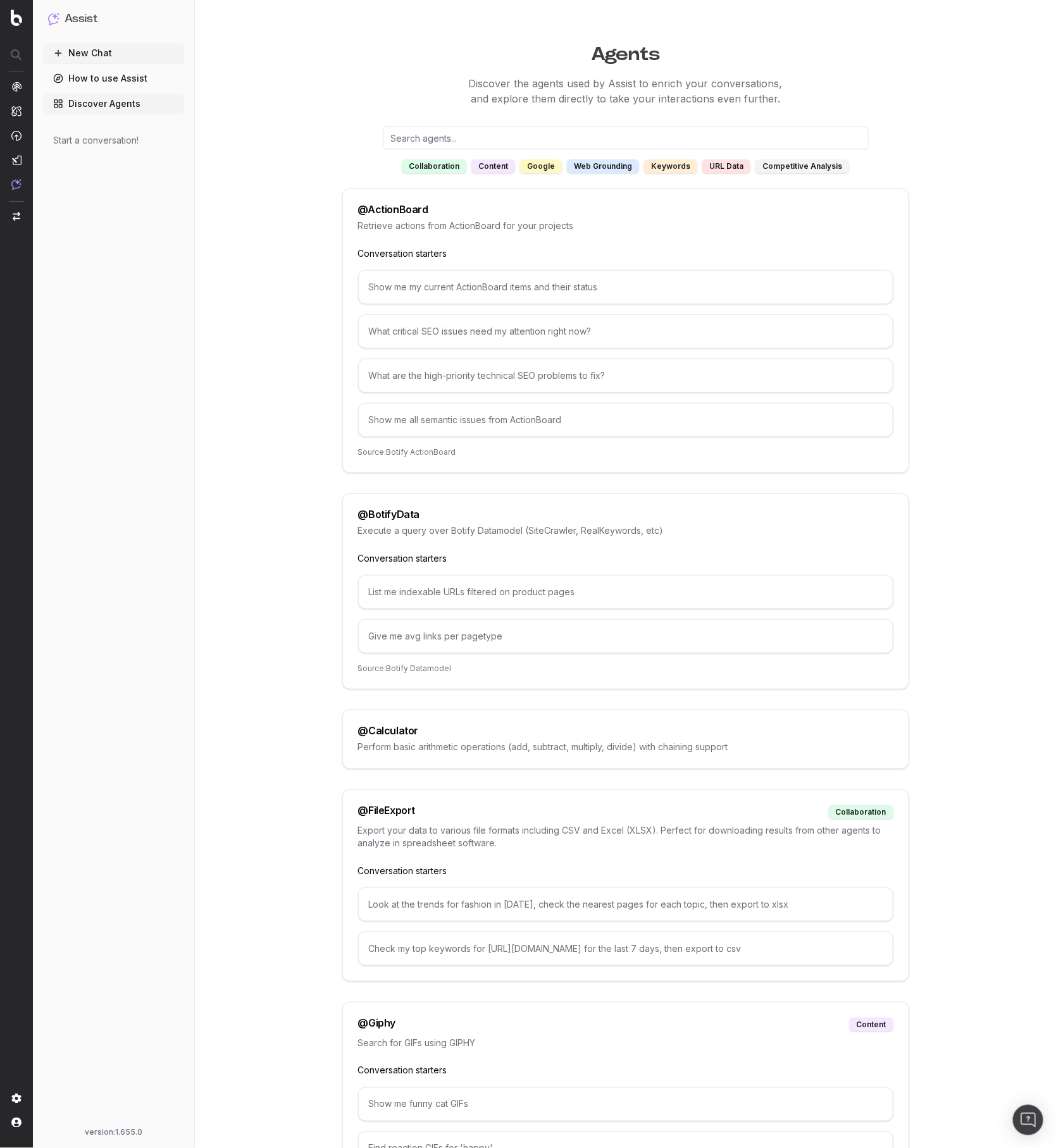
click at [547, 167] on div "google" at bounding box center [541, 167] width 42 height 14
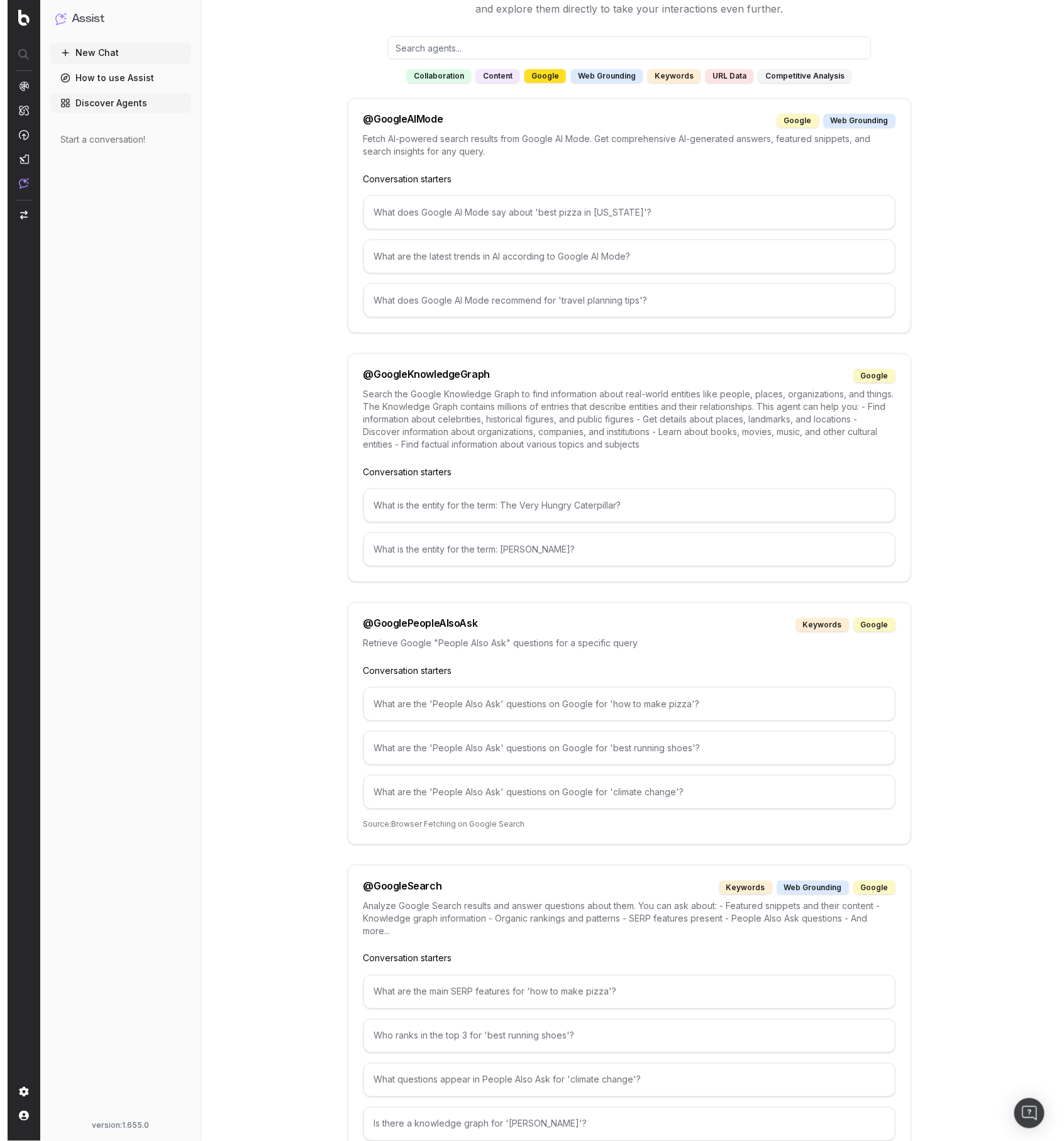
scroll to position [0, 0]
